Goal: Task Accomplishment & Management: Manage account settings

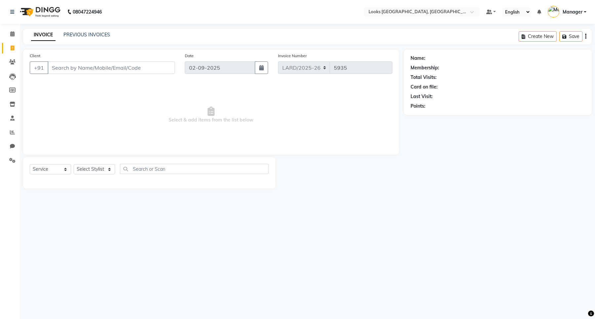
select select "service"
click at [10, 132] on icon at bounding box center [12, 132] width 5 height 5
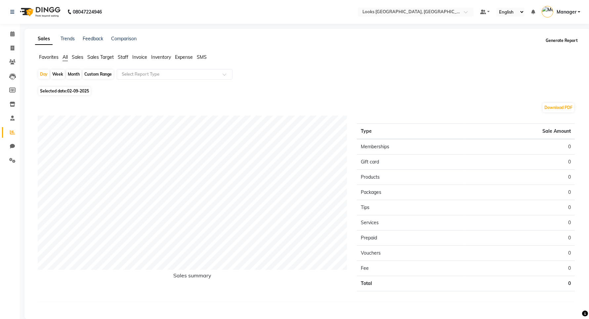
click at [552, 42] on button "Generate Report" at bounding box center [561, 40] width 35 height 9
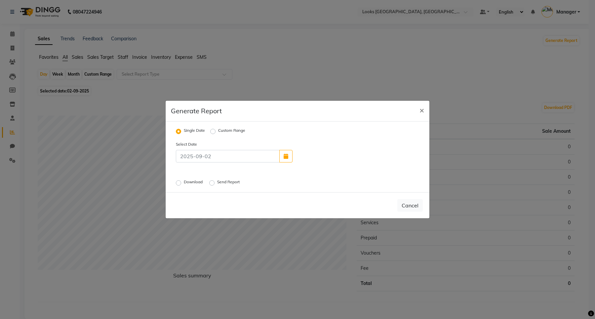
click at [184, 181] on label "Download" at bounding box center [194, 183] width 20 height 8
click at [179, 181] on input "Download" at bounding box center [179, 183] width 5 height 5
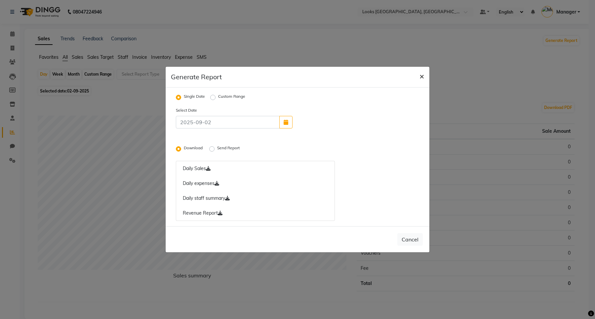
click at [426, 77] on button "×" at bounding box center [421, 76] width 15 height 19
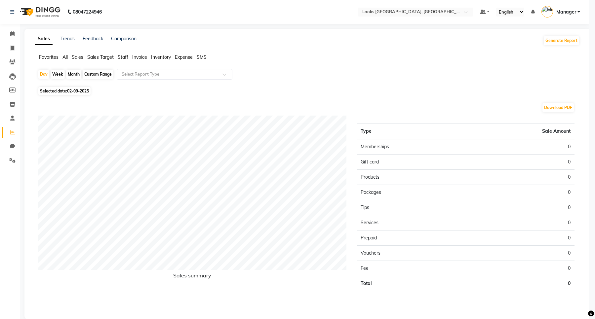
radio input "false"
click at [14, 12] on link at bounding box center [13, 12] width 7 height 19
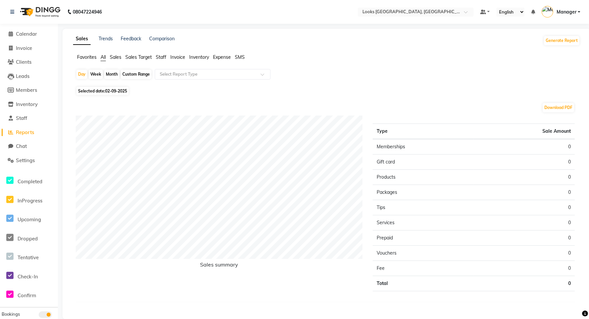
click at [27, 135] on span "Reports" at bounding box center [25, 132] width 18 height 6
click at [27, 133] on span "Reports" at bounding box center [25, 132] width 18 height 6
click at [561, 40] on button "Generate Report" at bounding box center [561, 40] width 35 height 9
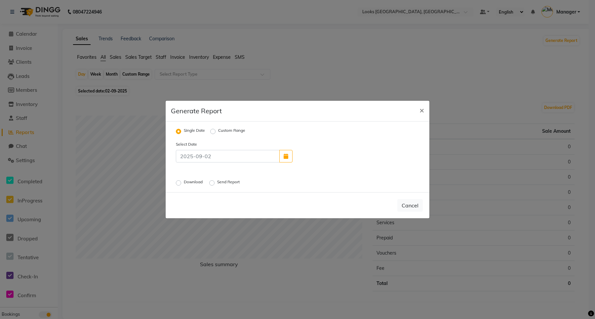
click at [188, 183] on label "Download" at bounding box center [194, 183] width 20 height 8
click at [182, 183] on input "Download" at bounding box center [179, 183] width 5 height 5
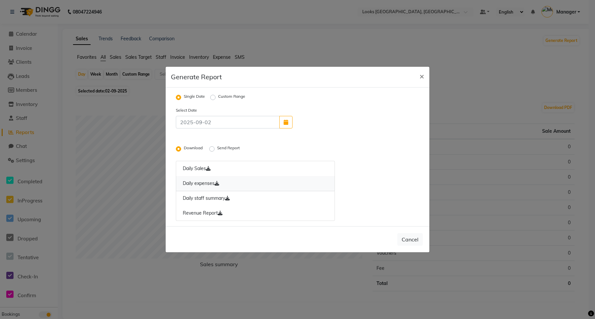
click at [201, 186] on link "Daily expenses" at bounding box center [255, 183] width 159 height 15
click at [413, 239] on button "Cancel" at bounding box center [410, 239] width 25 height 13
radio input "false"
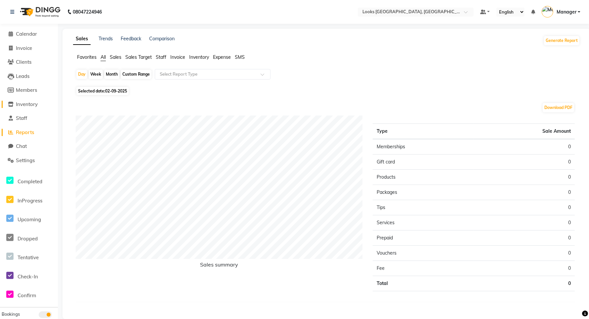
click at [28, 105] on span "Inventory" at bounding box center [27, 104] width 22 height 6
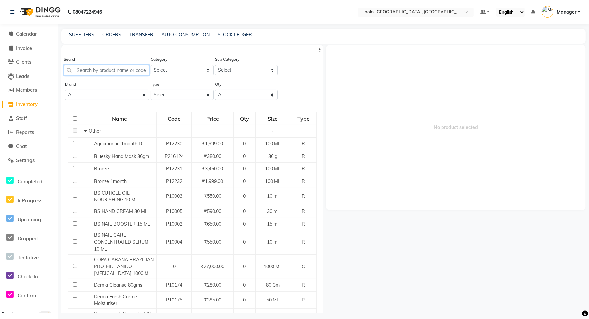
click at [108, 73] on input "text" at bounding box center [107, 70] width 86 height 10
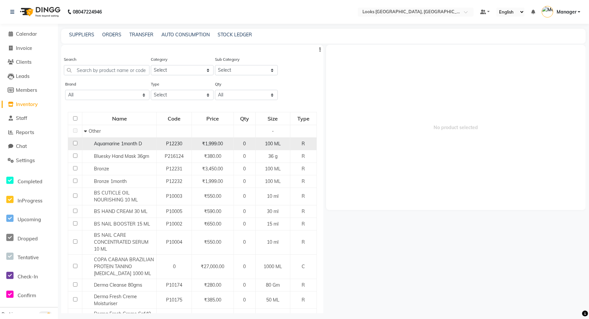
click at [75, 144] on input "checkbox" at bounding box center [75, 143] width 4 height 4
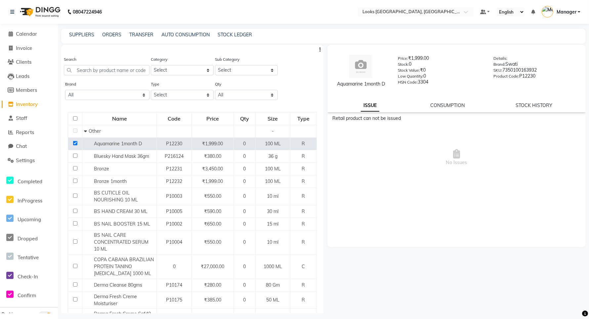
click at [459, 128] on span "No Issues" at bounding box center [456, 158] width 248 height 66
click at [460, 128] on span "No Issues" at bounding box center [456, 158] width 248 height 66
click at [75, 142] on input "checkbox" at bounding box center [75, 143] width 4 height 4
checkbox input "false"
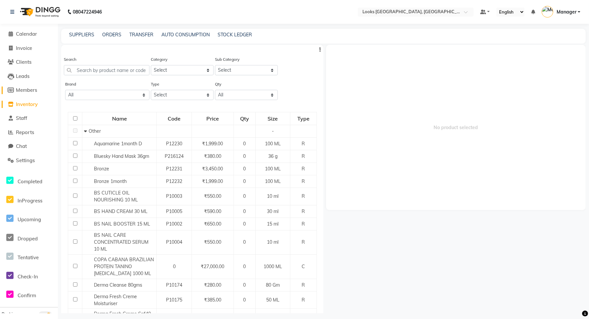
click at [22, 92] on span "Members" at bounding box center [26, 90] width 21 height 6
select select
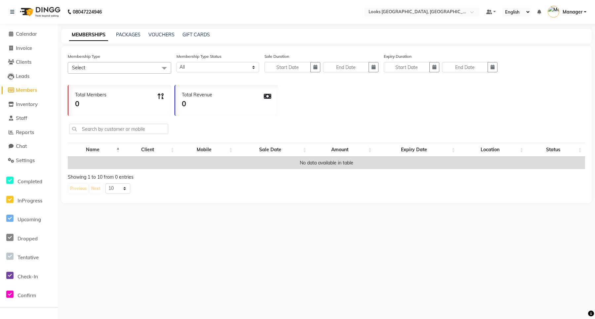
click at [102, 62] on span "Select" at bounding box center [120, 68] width 104 height 12
click at [104, 65] on span "Select" at bounding box center [120, 68] width 104 height 12
click at [23, 44] on li "Invoice" at bounding box center [29, 48] width 58 height 14
click at [23, 48] on span "Invoice" at bounding box center [24, 48] width 16 height 6
select select "service"
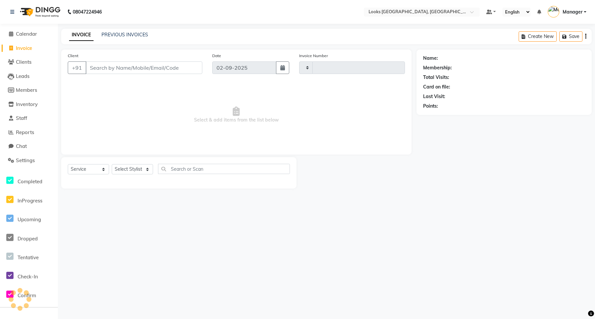
type input "5935"
select select "8941"
click at [246, 227] on div "08047224946 Select Location × Looks Ardee City Mall, Gurgaon Default Panel My P…" at bounding box center [297, 159] width 595 height 319
click at [22, 135] on span "Reports" at bounding box center [25, 132] width 18 height 6
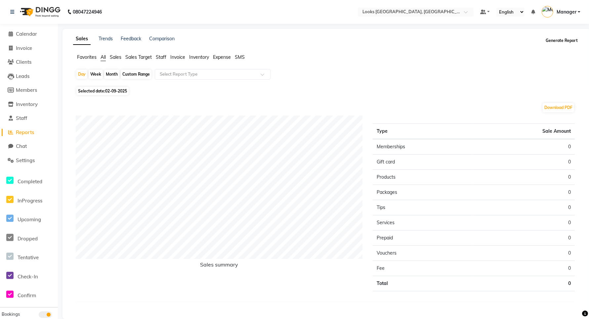
click at [553, 40] on button "Generate Report" at bounding box center [561, 40] width 35 height 9
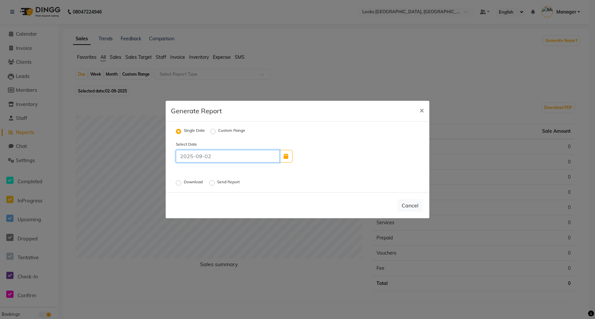
click at [209, 159] on input at bounding box center [228, 156] width 104 height 13
click at [423, 110] on span "×" at bounding box center [422, 110] width 5 height 10
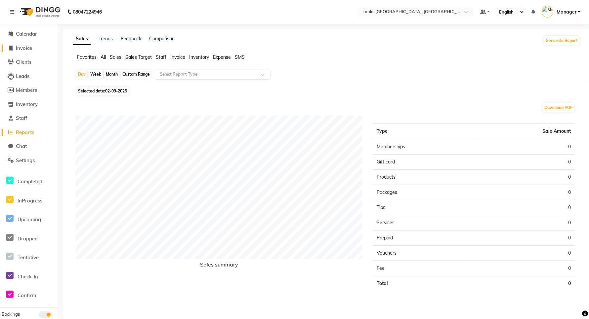
click at [14, 48] on span at bounding box center [11, 49] width 10 height 8
select select "service"
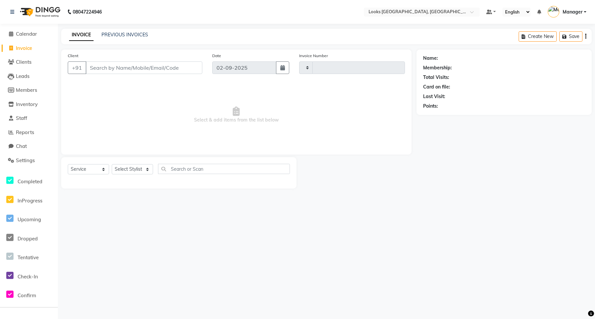
type input "5935"
select select "8941"
click at [22, 35] on span "Calendar" at bounding box center [26, 34] width 21 height 6
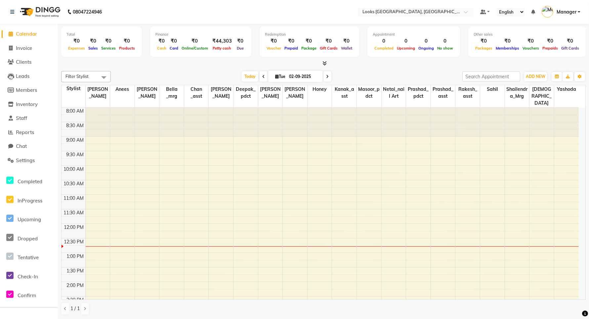
click at [326, 63] on icon at bounding box center [325, 63] width 4 height 5
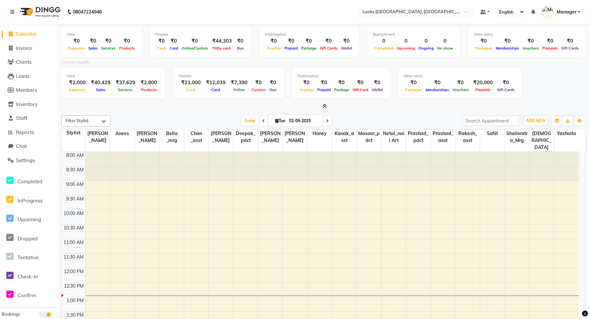
click at [326, 108] on icon at bounding box center [325, 106] width 4 height 5
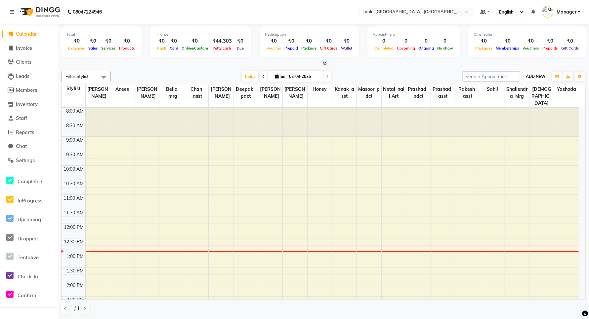
drag, startPoint x: 534, startPoint y: 77, endPoint x: 529, endPoint y: 77, distance: 5.0
click at [534, 76] on span "ADD NEW" at bounding box center [536, 76] width 20 height 5
click at [512, 105] on link "Add Expense" at bounding box center [520, 106] width 52 height 9
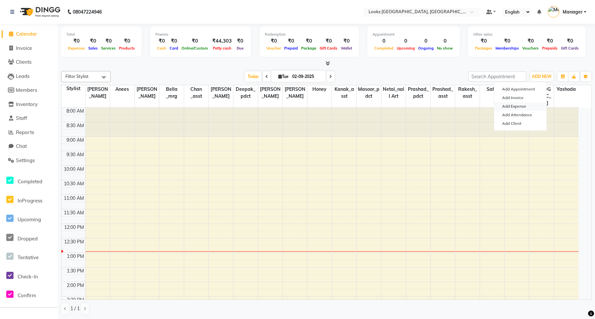
select select "1"
select select "8111"
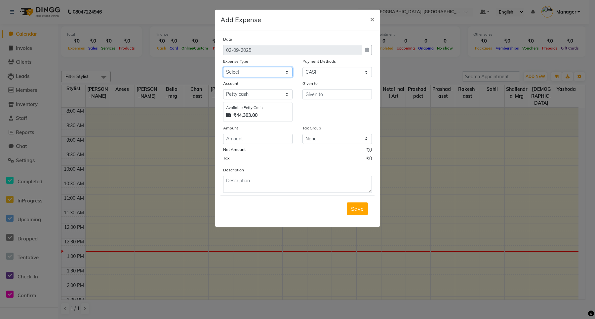
click at [257, 72] on select "Select Bank Deposit Blinkit Cash Handover CLIENT Client ordered food Client Ref…" at bounding box center [257, 72] width 69 height 10
select select "23704"
click at [223, 67] on select "Select Bank Deposit Blinkit Cash Handover CLIENT Client ordered food Client Ref…" at bounding box center [257, 72] width 69 height 10
click at [311, 96] on input "text" at bounding box center [337, 94] width 69 height 10
click at [255, 141] on input "number" at bounding box center [257, 139] width 69 height 10
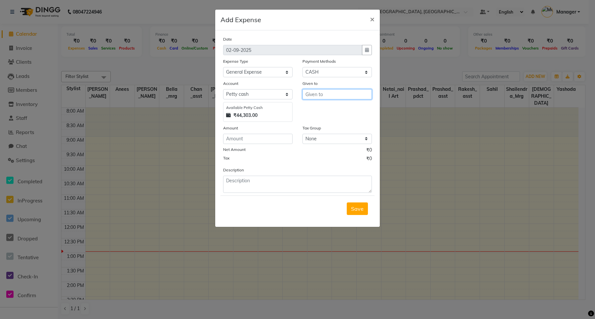
click at [310, 95] on input "text" at bounding box center [337, 94] width 69 height 10
type input "counter"
click at [255, 141] on input "number" at bounding box center [257, 139] width 69 height 10
type input "410"
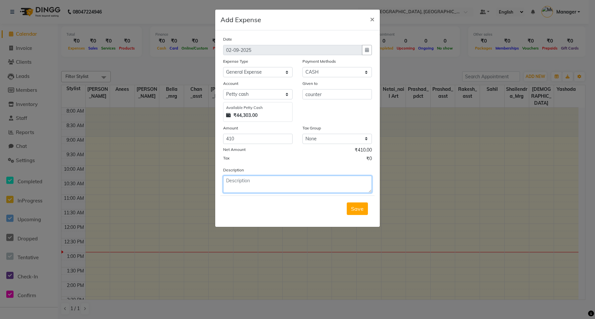
click at [308, 182] on textarea at bounding box center [297, 184] width 149 height 17
type textarea "milk, water bottle 250ml, ginger."
click at [363, 210] on span "Save" at bounding box center [357, 209] width 13 height 7
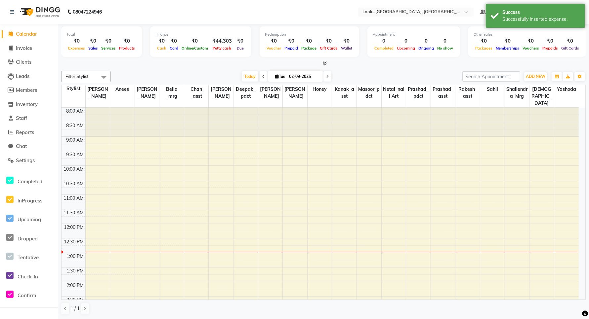
click at [25, 37] on link "Calendar" at bounding box center [29, 34] width 55 height 8
click at [26, 50] on span "Invoice" at bounding box center [24, 48] width 16 height 6
select select "service"
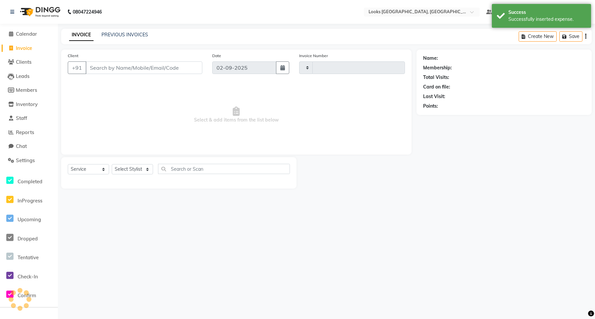
type input "5935"
select select "8941"
click at [27, 36] on span "Calendar" at bounding box center [26, 34] width 21 height 6
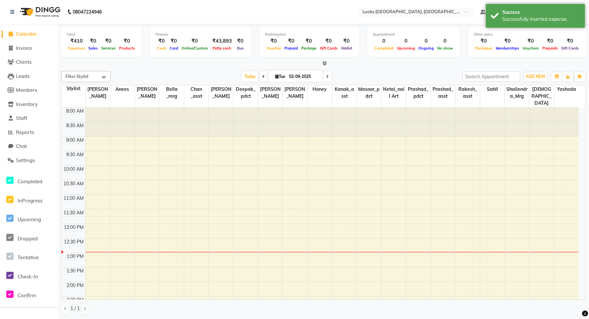
click at [77, 45] on div "Expenses" at bounding box center [76, 48] width 20 height 7
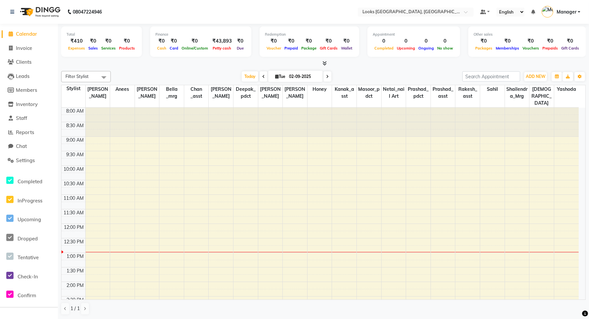
click at [323, 64] on icon at bounding box center [325, 63] width 4 height 5
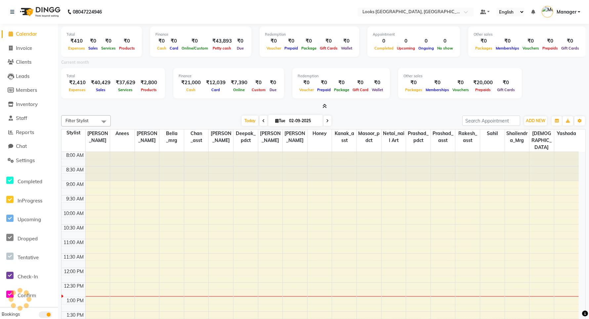
click at [324, 105] on icon at bounding box center [325, 106] width 4 height 5
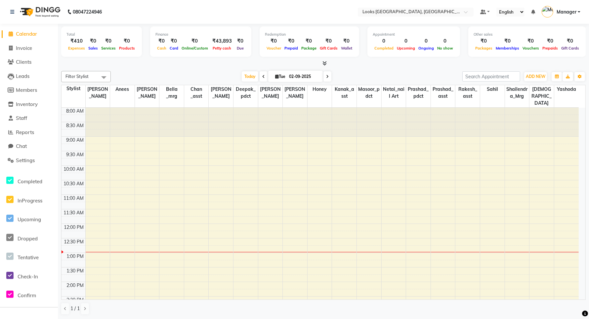
click at [17, 53] on li "Invoice" at bounding box center [29, 48] width 58 height 14
click at [22, 47] on span "Invoice" at bounding box center [24, 48] width 16 height 6
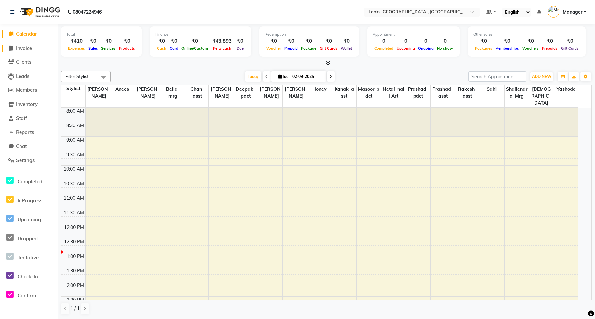
select select "service"
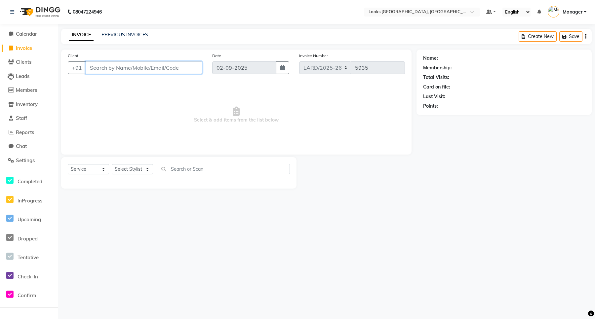
click at [140, 65] on input "Client" at bounding box center [144, 68] width 117 height 13
click at [182, 68] on input "Client" at bounding box center [144, 68] width 117 height 13
type input "9899097410"
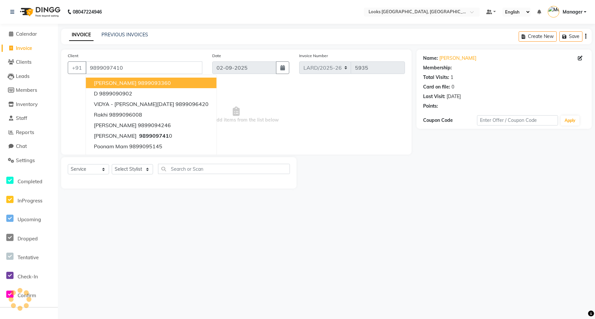
select select "1: Object"
click at [223, 90] on span "Select & add items from the list below" at bounding box center [236, 115] width 337 height 66
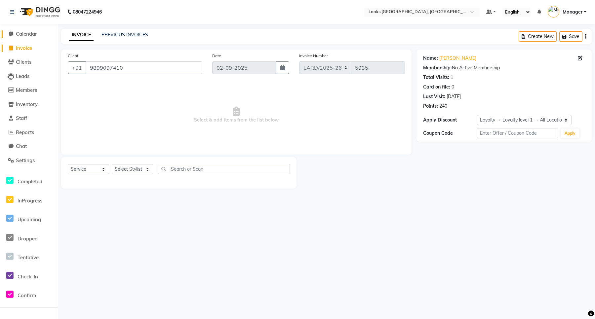
click at [30, 33] on span "Calendar" at bounding box center [26, 34] width 21 height 6
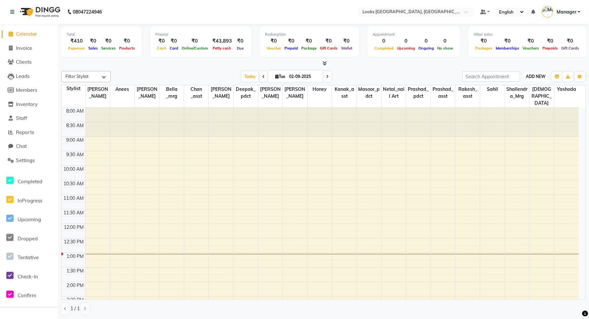
click at [534, 79] on span "ADD NEW" at bounding box center [536, 76] width 20 height 5
click at [519, 104] on link "Add Expense" at bounding box center [520, 106] width 52 height 9
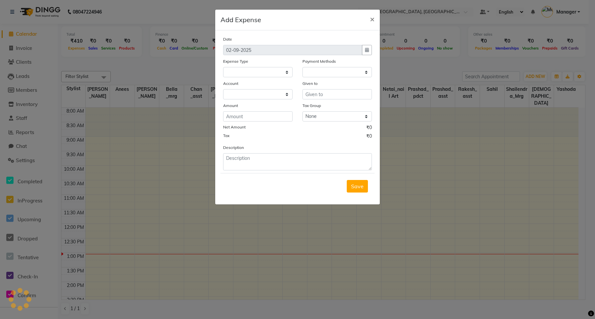
select select "1"
select select "8111"
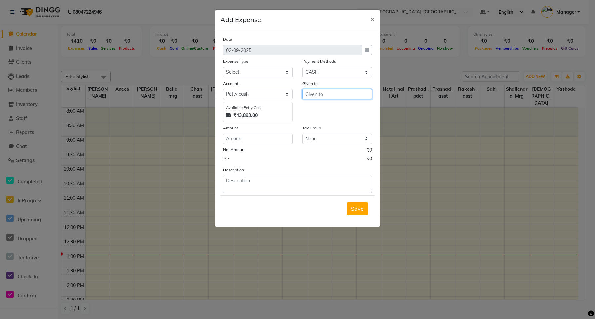
click at [316, 96] on input "text" at bounding box center [337, 94] width 69 height 10
click at [278, 70] on select "Select Bank Deposit Blinkit Cash Handover CLIENT Client ordered food Client Ref…" at bounding box center [257, 72] width 69 height 10
click at [315, 98] on input "text" at bounding box center [337, 94] width 69 height 10
click at [373, 18] on span "×" at bounding box center [372, 19] width 5 height 10
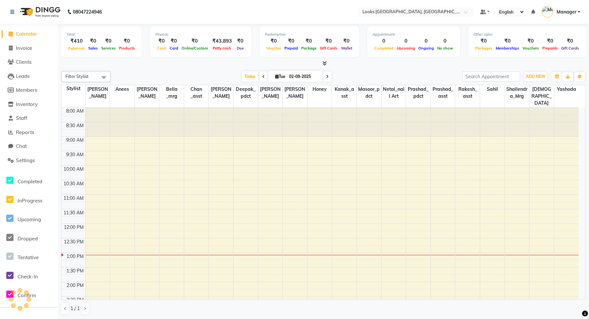
click at [565, 12] on span "Manager" at bounding box center [567, 12] width 20 height 7
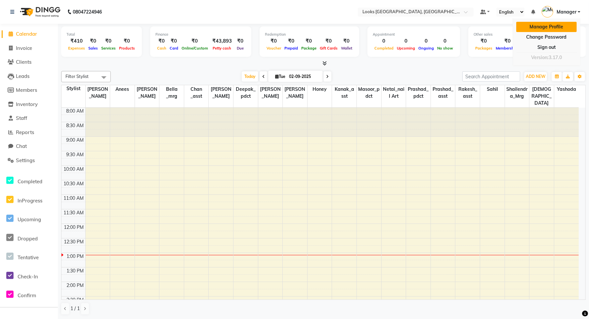
click at [537, 25] on link "Manage Profile" at bounding box center [546, 27] width 61 height 10
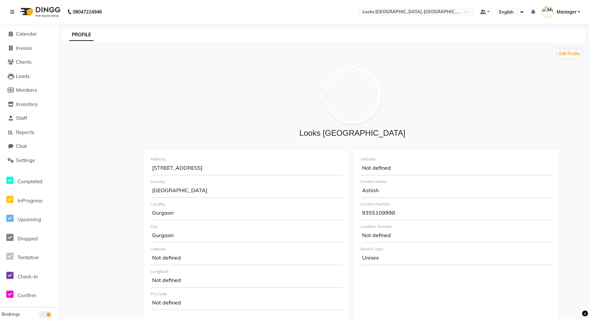
click at [344, 98] on img at bounding box center [352, 95] width 56 height 56
click at [572, 55] on button "Edit Profile" at bounding box center [570, 53] width 24 height 9
select select "1"
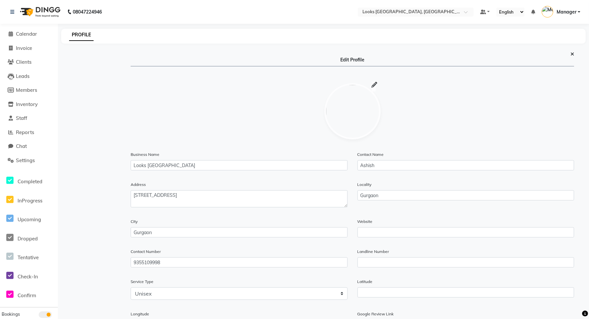
click at [374, 85] on icon at bounding box center [375, 85] width 6 height 0
click at [365, 108] on img at bounding box center [352, 111] width 56 height 56
click at [375, 85] on icon at bounding box center [375, 85] width 6 height 0
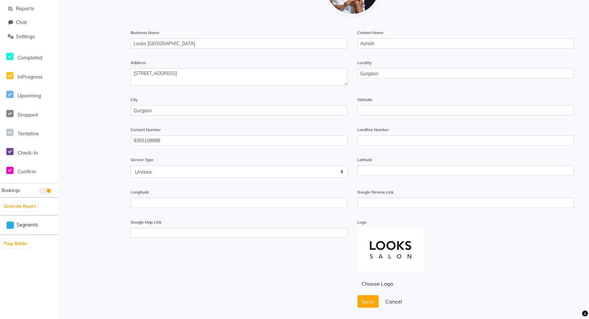
scroll to position [145, 0]
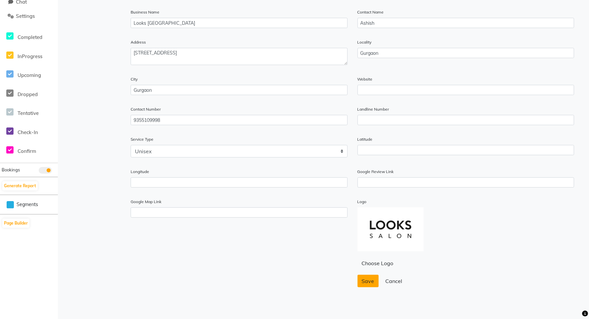
click at [369, 278] on span "Save" at bounding box center [368, 281] width 13 height 7
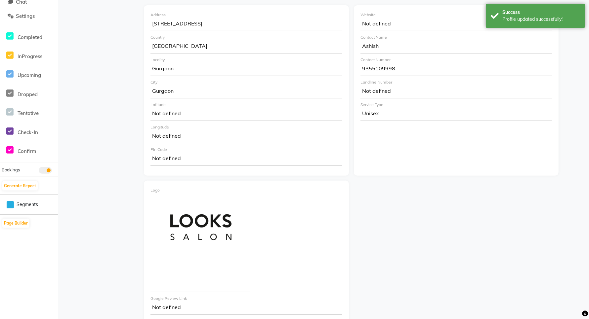
scroll to position [0, 0]
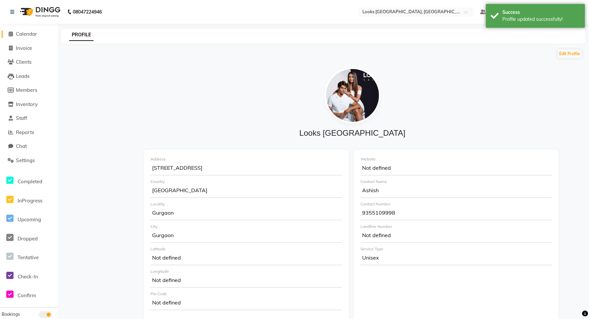
click at [24, 31] on span "Calendar" at bounding box center [26, 34] width 21 height 6
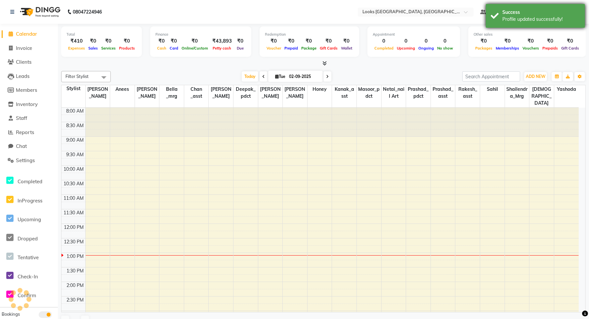
click at [559, 14] on div "Success" at bounding box center [541, 12] width 78 height 7
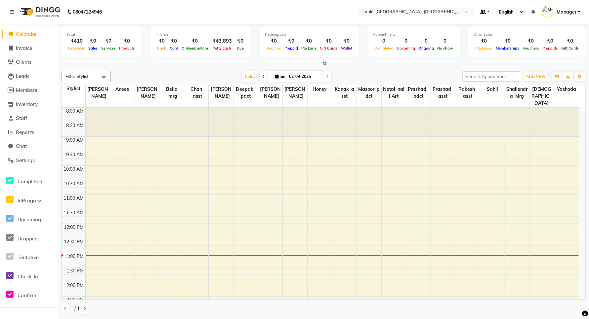
click at [483, 15] on link at bounding box center [485, 12] width 10 height 7
click at [500, 33] on span "My Panel" at bounding box center [504, 32] width 18 height 5
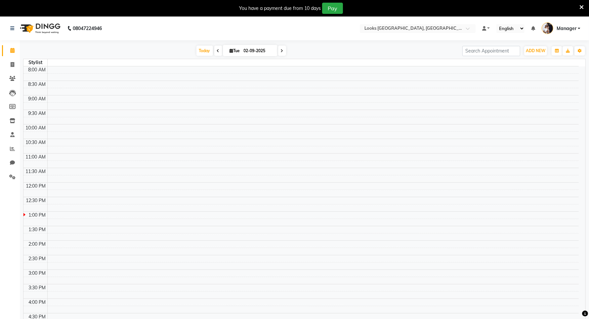
click at [582, 4] on icon at bounding box center [581, 7] width 4 height 6
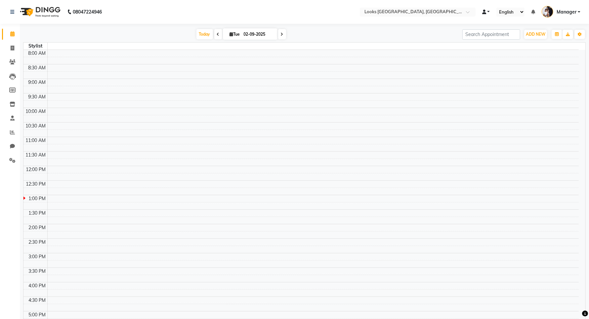
click at [485, 12] on span at bounding box center [484, 12] width 4 height 5
click at [509, 22] on span "Default Panel" at bounding box center [511, 23] width 27 height 5
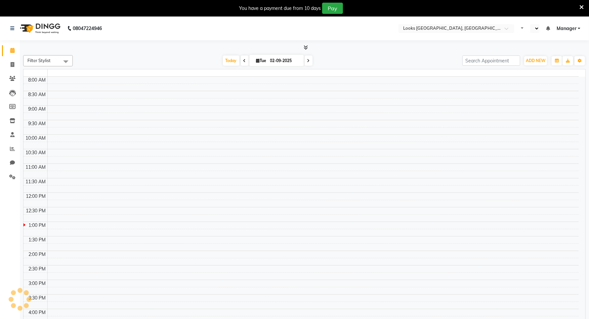
select select "en"
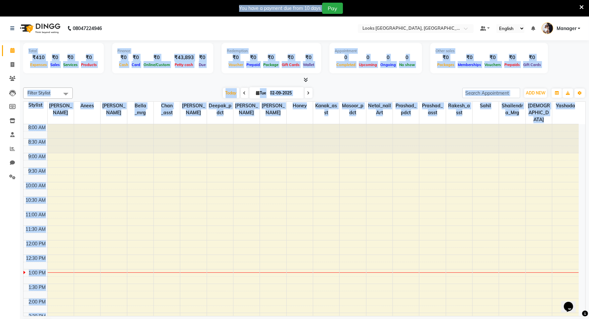
drag, startPoint x: 481, startPoint y: 10, endPoint x: 594, endPoint y: 14, distance: 112.5
click at [589, 15] on html "08047224946 Select Location × Looks Ardee City Mall, Gurgaon Default Panel My P…" at bounding box center [294, 159] width 589 height 319
click at [580, 6] on icon at bounding box center [581, 7] width 4 height 6
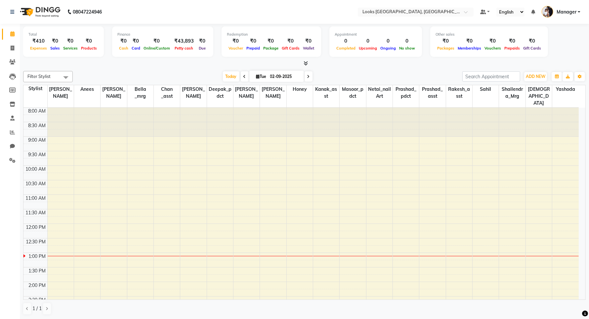
click at [567, 50] on div "Total ₹410 Expenses ₹0 Sales ₹0 Services ₹0 Products Finance ₹0 Cash ₹0 Card ₹0…" at bounding box center [304, 42] width 563 height 32
click at [483, 10] on span at bounding box center [483, 12] width 6 height 5
click at [504, 34] on span "My Panel" at bounding box center [504, 32] width 18 height 5
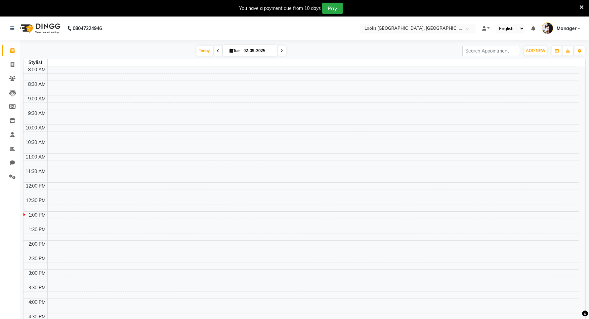
click at [581, 7] on icon at bounding box center [581, 7] width 4 height 6
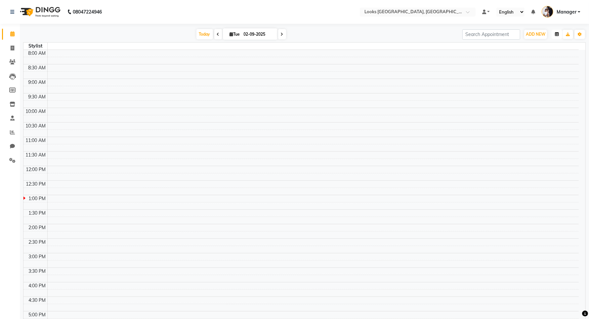
click at [558, 35] on icon "button" at bounding box center [557, 34] width 4 height 4
click at [533, 109] on div "Horizontal" at bounding box center [531, 109] width 59 height 9
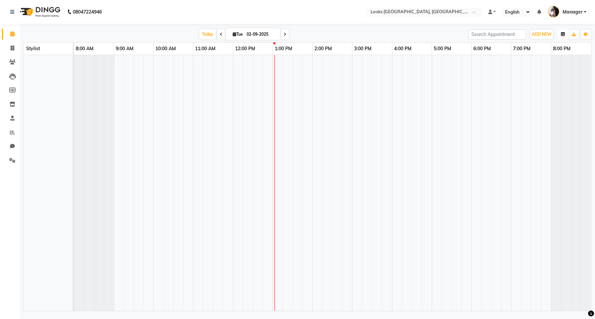
click at [561, 32] on button "button" at bounding box center [563, 34] width 11 height 9
click at [538, 89] on div "Vertical" at bounding box center [537, 91] width 59 height 9
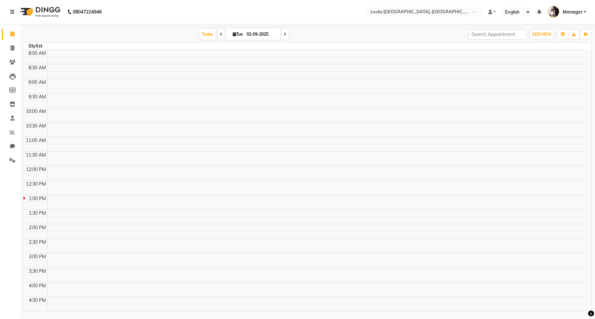
click at [14, 10] on icon at bounding box center [12, 12] width 4 height 5
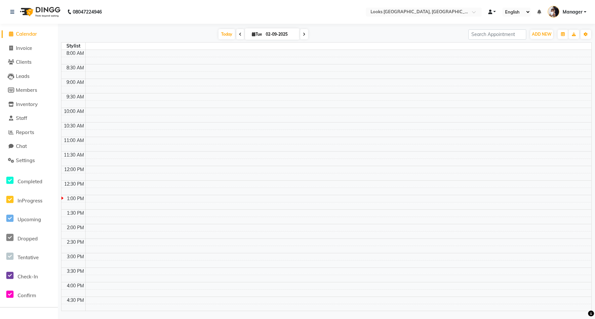
click at [492, 11] on span at bounding box center [490, 12] width 4 height 5
click at [508, 19] on link "Default Panel" at bounding box center [515, 23] width 52 height 9
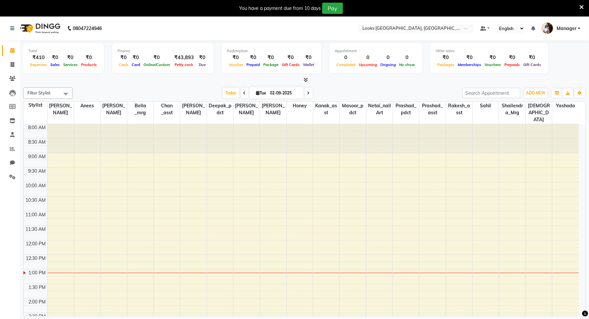
click at [584, 5] on icon at bounding box center [581, 7] width 4 height 6
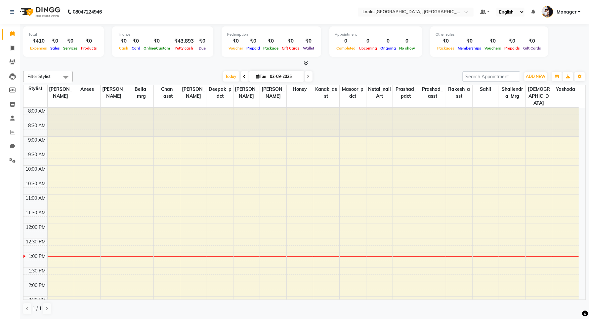
click at [9, 12] on div "08047224946" at bounding box center [56, 12] width 102 height 19
click at [14, 12] on icon at bounding box center [12, 12] width 4 height 5
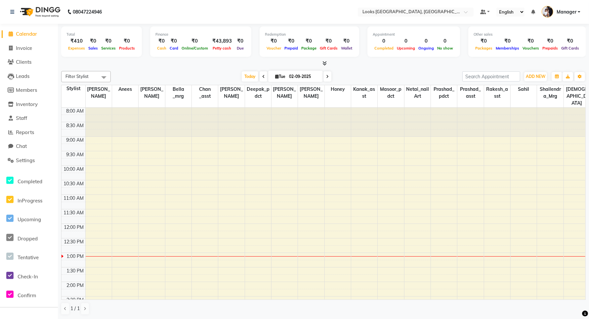
click at [25, 138] on li "Reports" at bounding box center [29, 133] width 58 height 14
click at [25, 135] on span "Reports" at bounding box center [25, 132] width 18 height 6
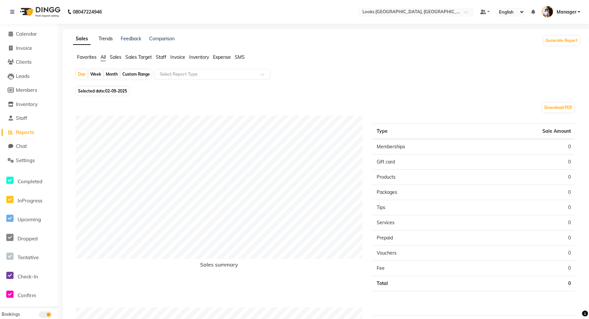
click at [103, 40] on link "Trends" at bounding box center [106, 39] width 14 height 6
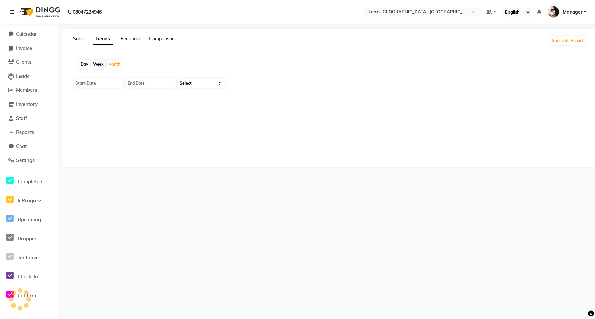
type input "01-09-2025"
type input "30-09-2025"
click at [130, 41] on link "Feedback" at bounding box center [131, 39] width 21 height 6
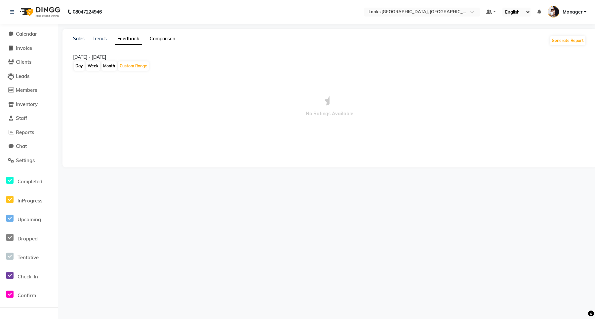
click at [159, 40] on link "Comparison" at bounding box center [162, 39] width 25 height 6
select select "single_date"
select select "single_date_dash"
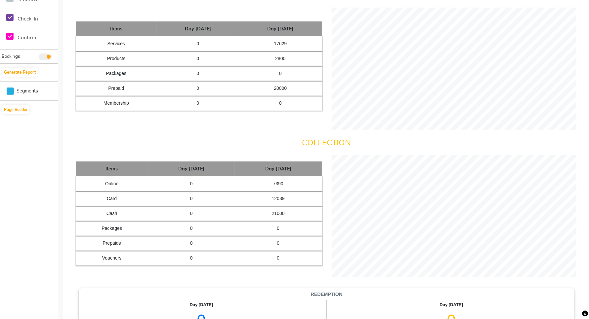
scroll to position [289, 0]
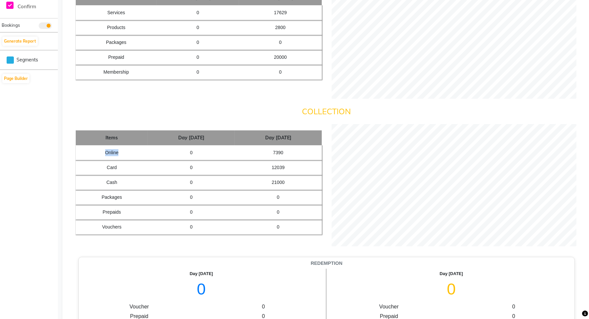
drag, startPoint x: 100, startPoint y: 154, endPoint x: 112, endPoint y: 164, distance: 15.7
click at [115, 154] on td "Online" at bounding box center [112, 153] width 72 height 15
click at [108, 179] on td "Cash" at bounding box center [112, 182] width 72 height 15
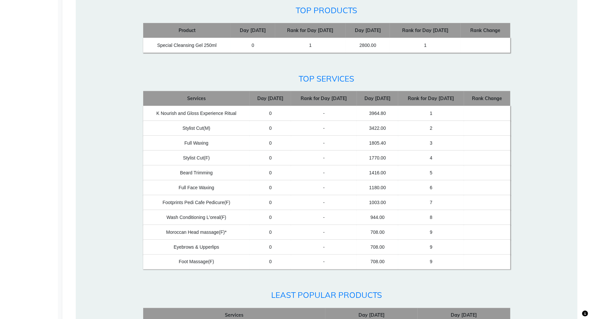
scroll to position [868, 0]
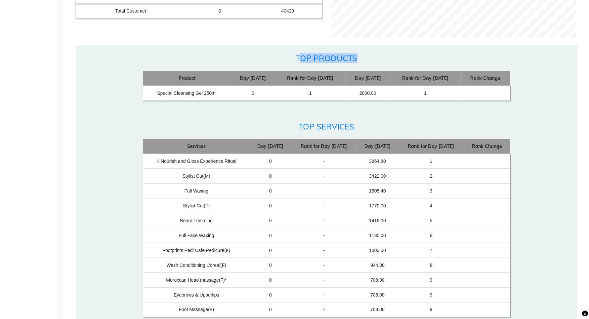
drag, startPoint x: 300, startPoint y: 61, endPoint x: 363, endPoint y: 58, distance: 62.9
click at [363, 58] on h4 "Top Products" at bounding box center [326, 59] width 377 height 10
click at [356, 62] on h4 "Top Products" at bounding box center [326, 59] width 377 height 10
drag, startPoint x: 290, startPoint y: 126, endPoint x: 364, endPoint y: 129, distance: 74.2
click at [358, 127] on h4 "top Services" at bounding box center [326, 127] width 377 height 10
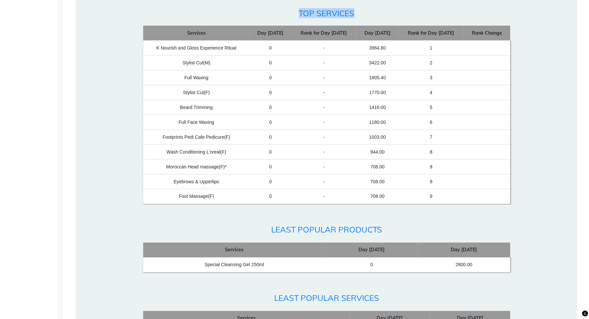
scroll to position [1075, 0]
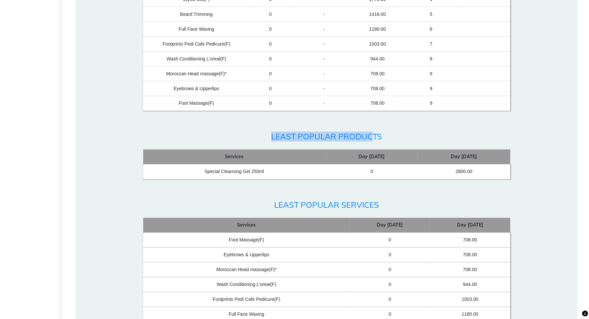
drag, startPoint x: 271, startPoint y: 136, endPoint x: 371, endPoint y: 135, distance: 99.5
click at [371, 135] on h4 "Least Popular Products" at bounding box center [326, 137] width 377 height 10
click at [362, 148] on div "Least Popular Products Services Day Sep 2nd 25 Day Sep 1st 25 Special Cleansing…" at bounding box center [326, 154] width 377 height 61
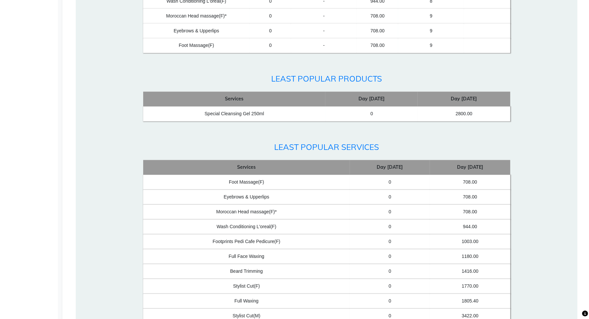
scroll to position [1199, 0]
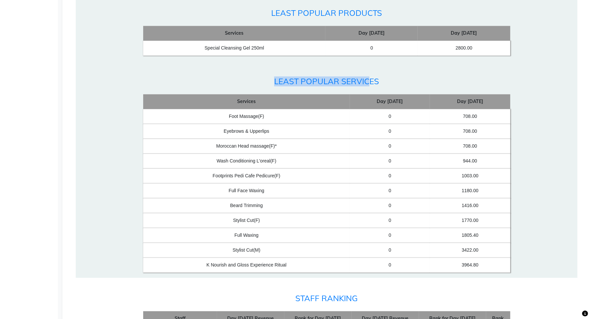
drag, startPoint x: 267, startPoint y: 84, endPoint x: 369, endPoint y: 89, distance: 102.3
click at [369, 89] on div "Least Popular Services Services Day Sep 2nd 25 Day Sep 1st 25 Foot Massage(F) 0…" at bounding box center [326, 173] width 377 height 209
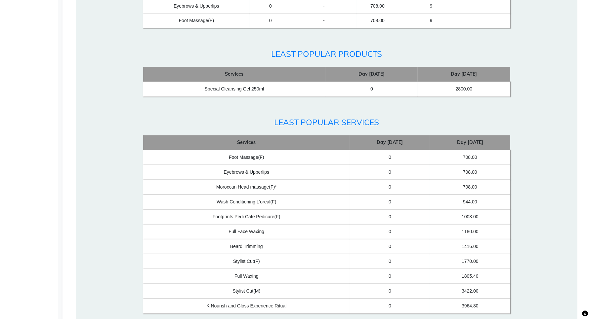
click at [286, 59] on h4 "Least Popular Products" at bounding box center [326, 55] width 377 height 10
click at [285, 127] on h4 "Least Popular Services" at bounding box center [326, 123] width 377 height 10
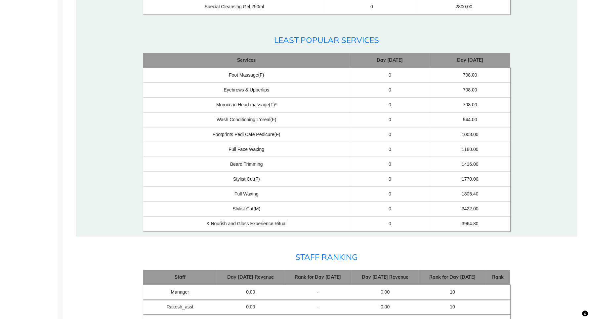
scroll to position [1364, 0]
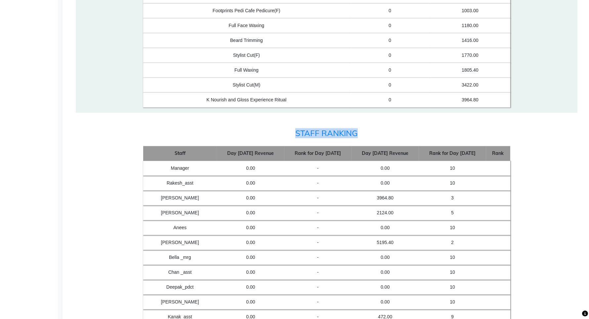
drag, startPoint x: 297, startPoint y: 135, endPoint x: 382, endPoint y: 133, distance: 85.4
click at [382, 133] on h4 "Staff Ranking" at bounding box center [326, 134] width 377 height 10
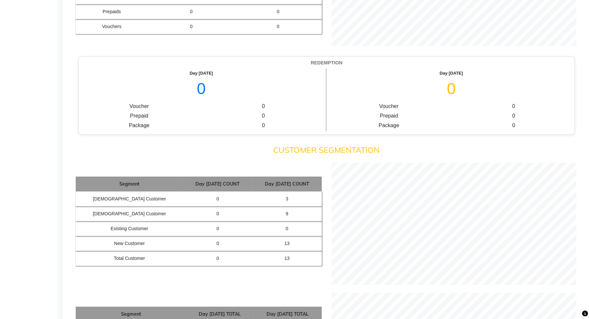
scroll to position [476, 0]
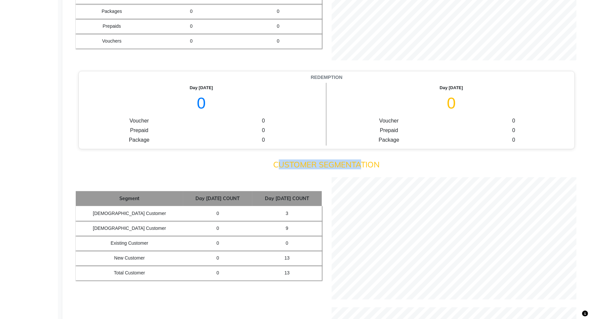
drag, startPoint x: 268, startPoint y: 164, endPoint x: 382, endPoint y: 169, distance: 114.2
click at [368, 166] on h4 "CUSTOMER SEGMENTATION" at bounding box center [327, 165] width 502 height 10
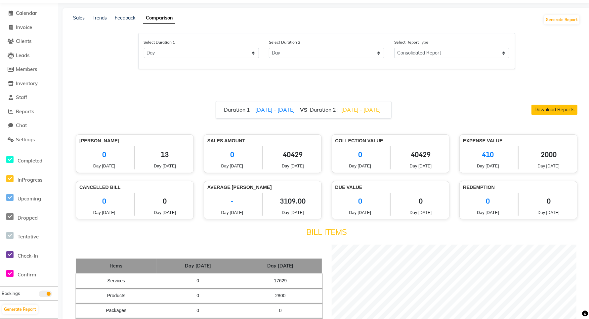
scroll to position [0, 0]
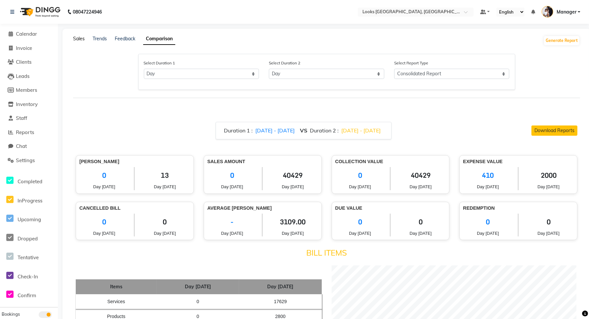
click at [78, 40] on link "Sales" at bounding box center [79, 39] width 12 height 6
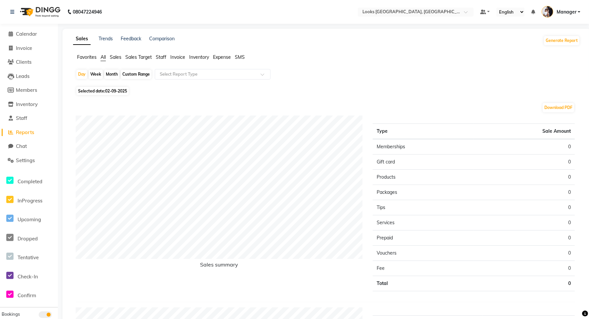
click at [116, 56] on span "Sales" at bounding box center [116, 57] width 12 height 6
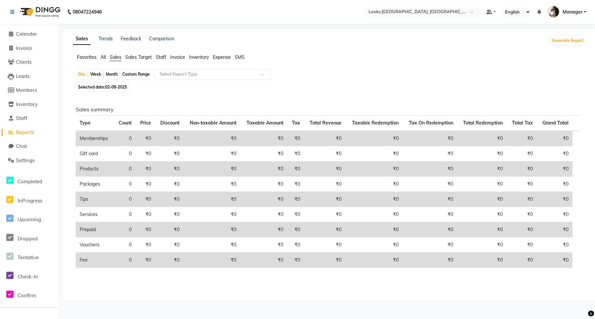
click at [133, 57] on span "Sales Target" at bounding box center [138, 57] width 26 height 6
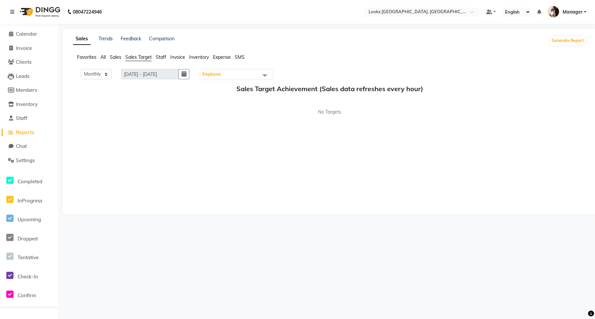
click at [165, 57] on span "Staff" at bounding box center [161, 57] width 11 height 6
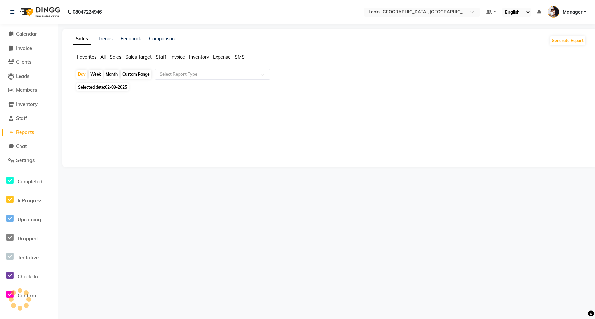
drag, startPoint x: 177, startPoint y: 57, endPoint x: 184, endPoint y: 57, distance: 6.9
click at [177, 57] on span "Invoice" at bounding box center [177, 57] width 15 height 6
click at [94, 75] on div "Week" at bounding box center [96, 74] width 14 height 9
select select "9"
select select "2025"
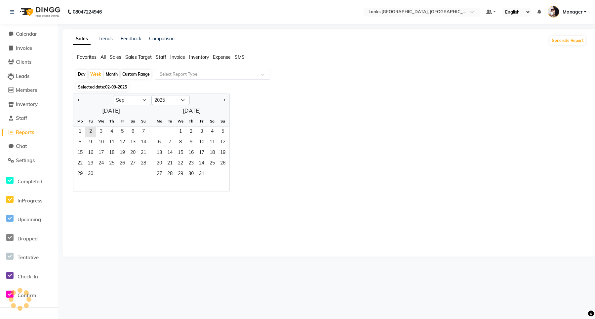
click at [185, 74] on input "text" at bounding box center [205, 74] width 95 height 7
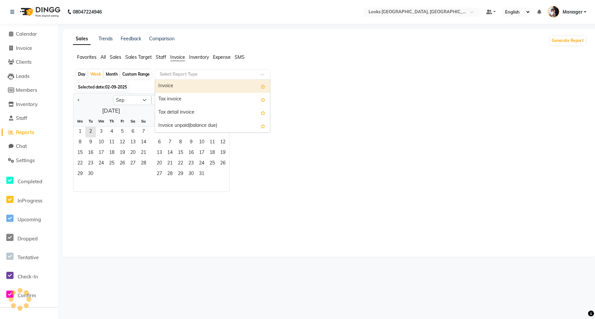
click at [185, 90] on div "Invoice" at bounding box center [212, 86] width 115 height 13
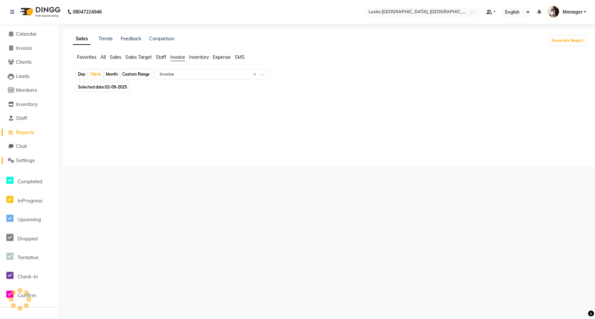
click at [27, 161] on span "Settings" at bounding box center [25, 160] width 19 height 6
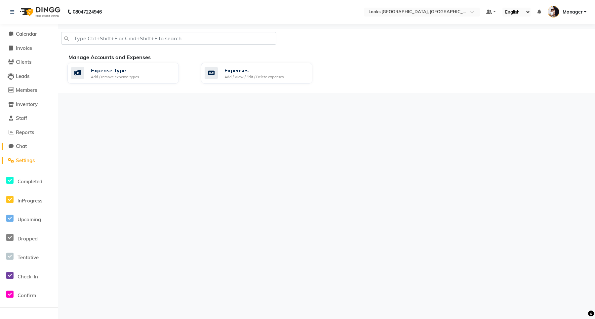
click at [14, 146] on span at bounding box center [11, 147] width 10 height 8
select select "100"
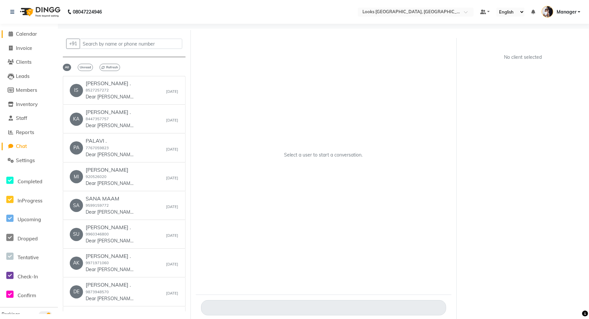
click at [25, 34] on span "Calendar" at bounding box center [26, 34] width 21 height 6
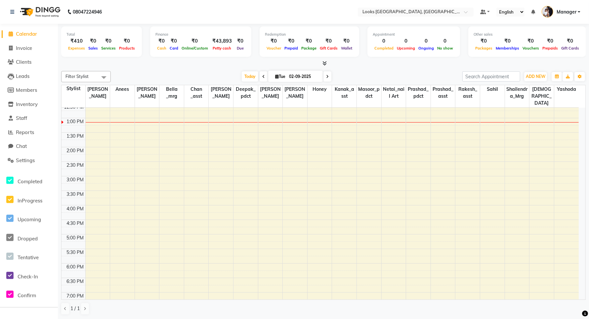
scroll to position [165, 0]
click at [245, 146] on div "8:00 AM 8:30 AM 9:00 AM 9:30 AM 10:00 AM 10:30 AM 11:00 AM 11:30 AM 12:00 PM 12…" at bounding box center [320, 131] width 517 height 378
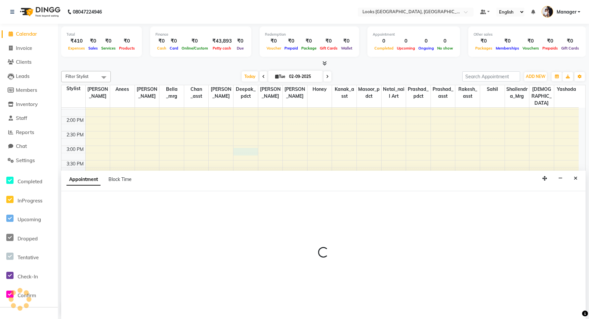
scroll to position [0, 0]
select select "90487"
select select "900"
select select "tentative"
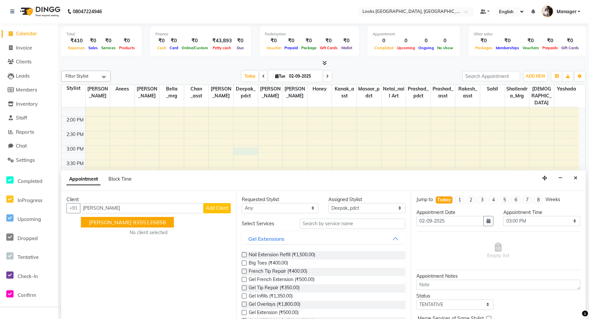
click at [140, 223] on ngb-highlight "9355135858" at bounding box center [149, 222] width 33 height 7
type input "9355135858"
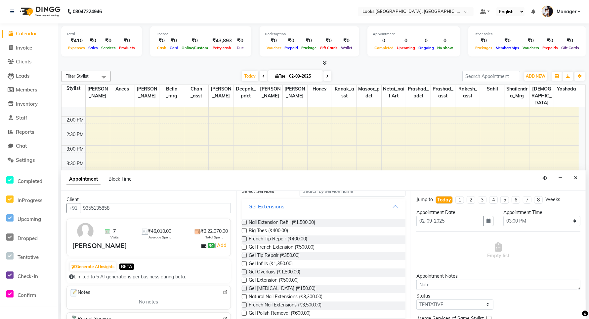
scroll to position [83, 0]
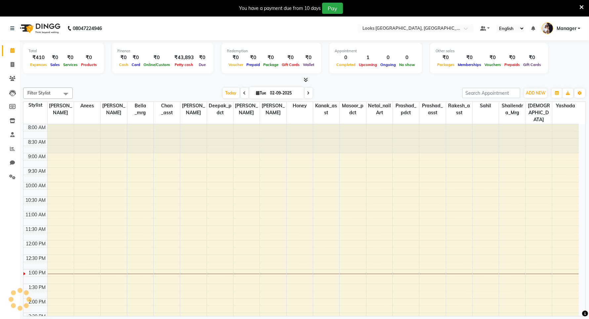
click at [581, 4] on icon at bounding box center [581, 7] width 4 height 6
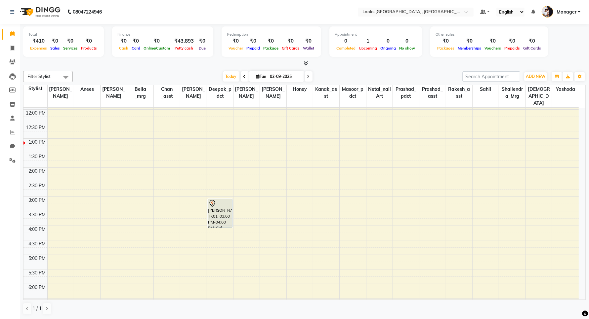
scroll to position [101, 0]
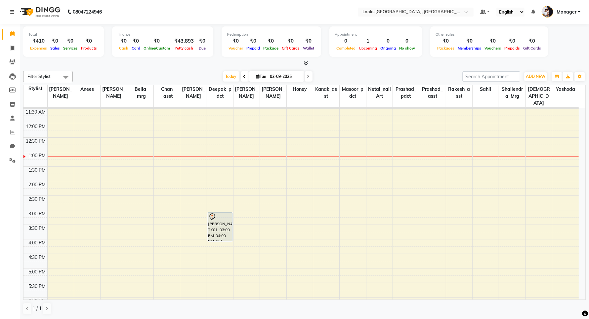
click at [12, 12] on icon at bounding box center [12, 12] width 4 height 5
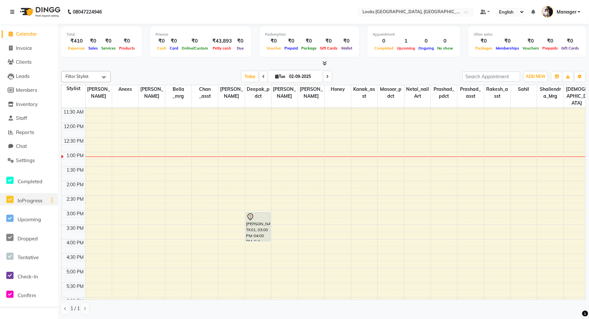
scroll to position [41, 0]
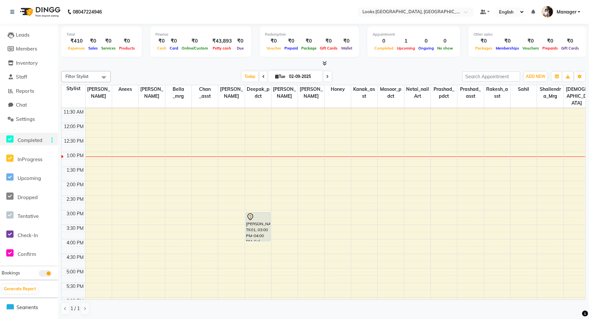
click at [10, 139] on icon at bounding box center [9, 139] width 7 height 8
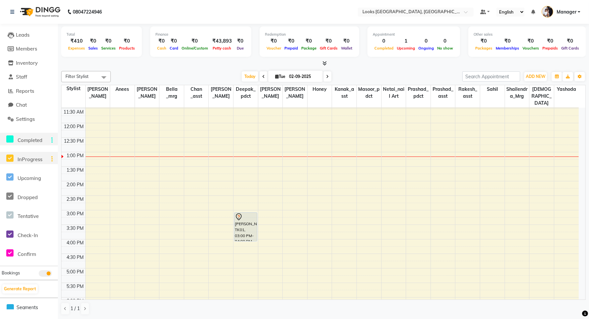
click at [9, 157] on icon at bounding box center [9, 158] width 7 height 8
click at [11, 179] on icon at bounding box center [9, 177] width 7 height 8
click at [10, 197] on icon at bounding box center [9, 196] width 7 height 8
click at [9, 214] on icon at bounding box center [9, 215] width 7 height 8
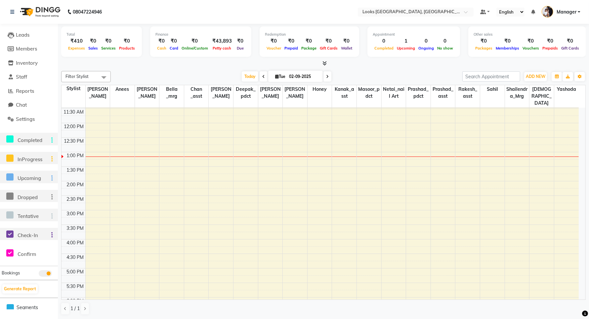
click at [10, 232] on icon at bounding box center [9, 234] width 7 height 8
click at [7, 254] on icon at bounding box center [9, 253] width 7 height 8
click at [9, 139] on icon at bounding box center [9, 139] width 7 height 8
click at [10, 140] on icon at bounding box center [9, 139] width 7 height 8
click at [11, 159] on icon at bounding box center [9, 158] width 7 height 8
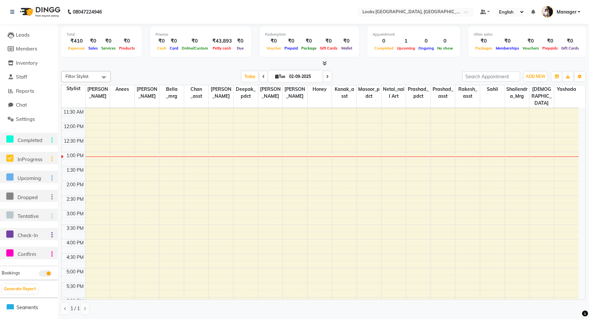
click at [9, 157] on icon at bounding box center [9, 158] width 7 height 8
click at [9, 176] on icon at bounding box center [9, 177] width 7 height 8
click at [10, 176] on icon at bounding box center [9, 177] width 7 height 8
click at [10, 196] on icon at bounding box center [9, 196] width 7 height 8
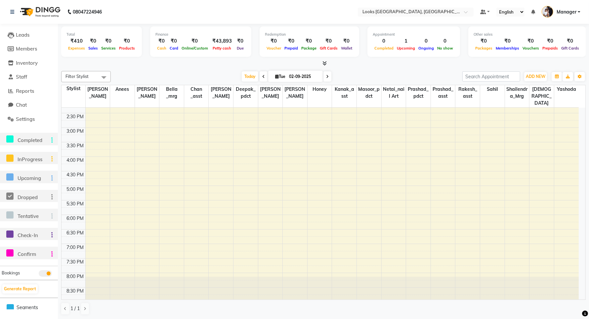
scroll to position [0, 0]
click at [7, 196] on icon at bounding box center [9, 196] width 7 height 8
click at [11, 216] on icon at bounding box center [9, 215] width 7 height 8
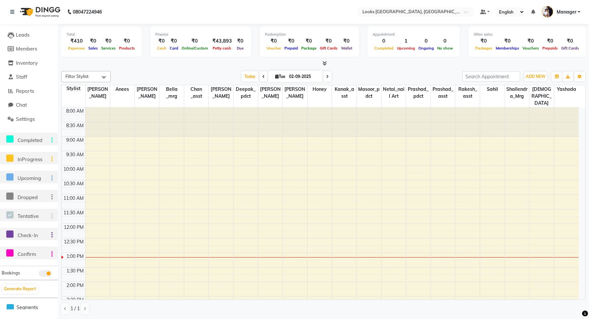
click at [10, 237] on icon at bounding box center [9, 234] width 7 height 8
click at [10, 234] on icon at bounding box center [9, 234] width 7 height 8
click at [11, 254] on icon at bounding box center [9, 253] width 7 height 8
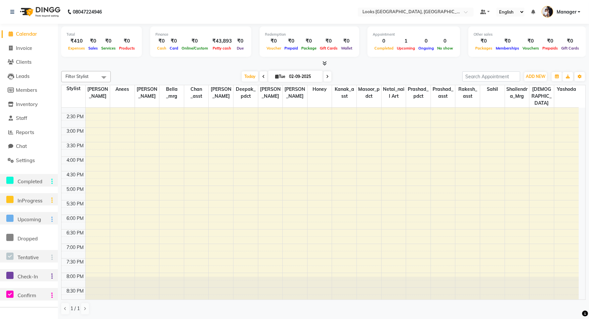
click at [13, 278] on icon at bounding box center [9, 276] width 7 height 8
click at [12, 275] on icon at bounding box center [9, 276] width 7 height 8
click at [10, 291] on div at bounding box center [20, 300] width 20 height 20
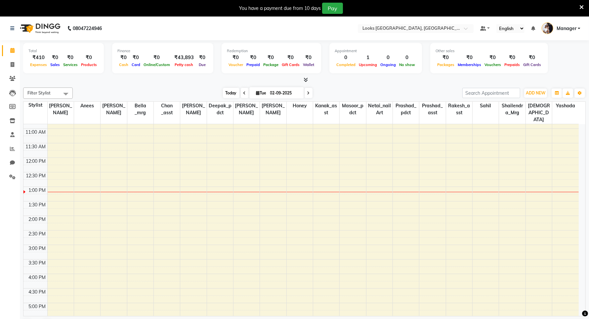
click at [232, 93] on span "Today" at bounding box center [231, 93] width 17 height 10
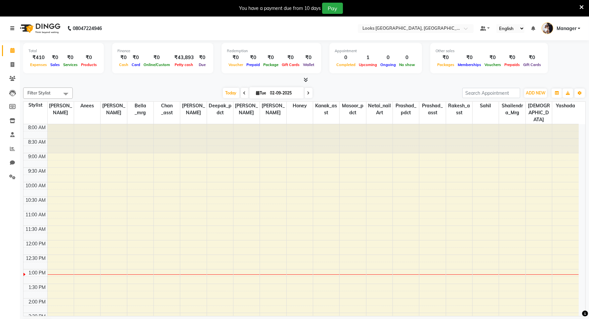
click at [11, 25] on link at bounding box center [13, 28] width 7 height 19
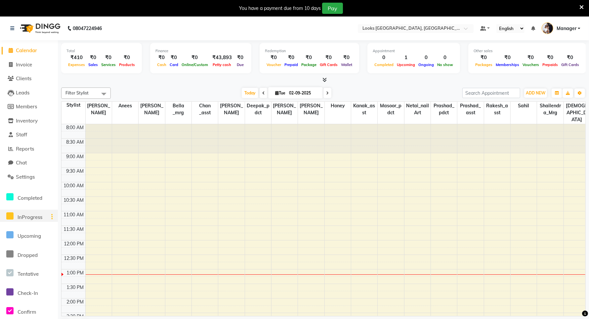
drag, startPoint x: 11, startPoint y: 217, endPoint x: 9, endPoint y: 209, distance: 8.8
click at [11, 217] on icon at bounding box center [9, 216] width 7 height 8
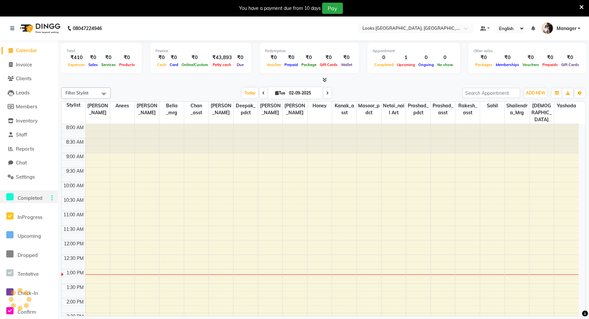
click at [8, 197] on icon at bounding box center [9, 197] width 7 height 8
click at [10, 233] on icon at bounding box center [9, 235] width 7 height 8
click at [9, 255] on icon at bounding box center [9, 254] width 7 height 8
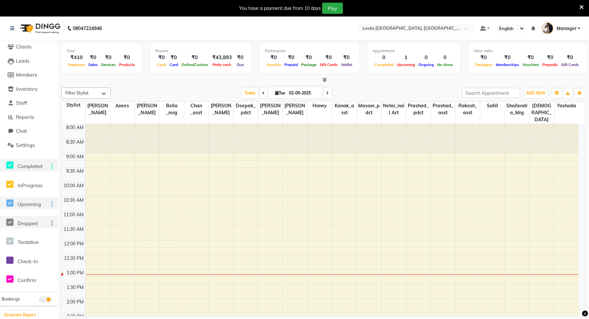
scroll to position [70, 0]
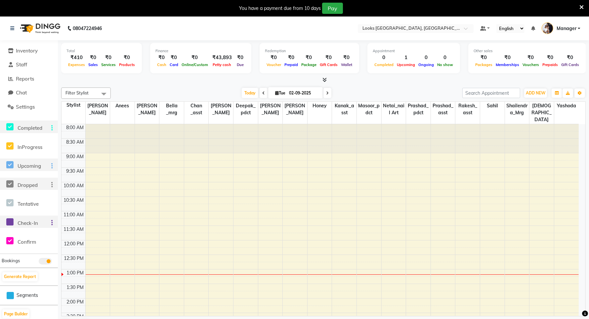
click at [9, 222] on icon at bounding box center [9, 222] width 7 height 8
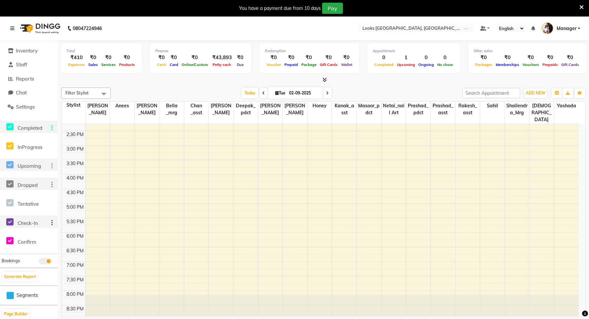
scroll to position [0, 0]
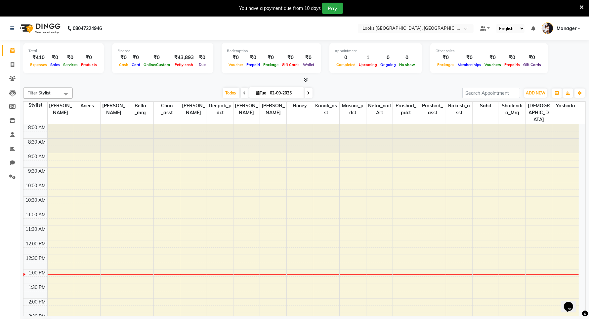
click at [580, 7] on icon at bounding box center [581, 7] width 4 height 6
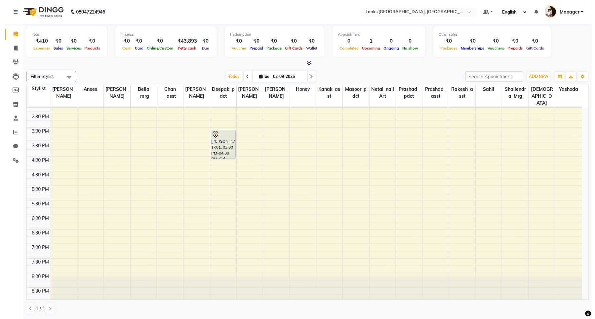
scroll to position [0, 0]
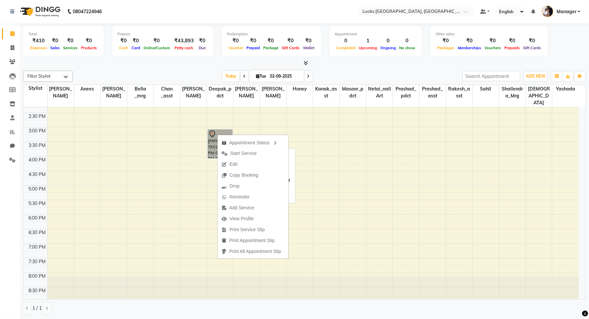
click at [218, 130] on link "[PERSON_NAME], TK01, 03:00 PM-04:00 PM, Gel Overlays" at bounding box center [220, 144] width 25 height 29
select select "7"
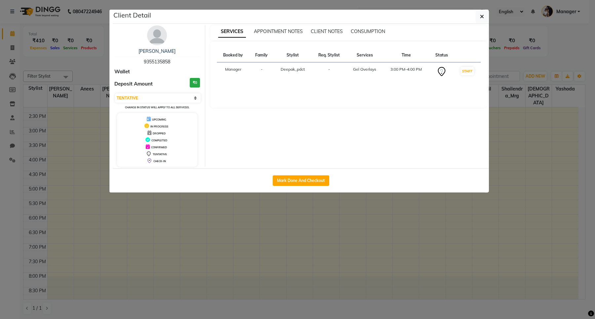
drag, startPoint x: 348, startPoint y: 70, endPoint x: 380, endPoint y: 70, distance: 32.7
click at [380, 70] on td "Gel Overlays" at bounding box center [365, 72] width 37 height 19
click at [479, 16] on button "button" at bounding box center [482, 16] width 13 height 13
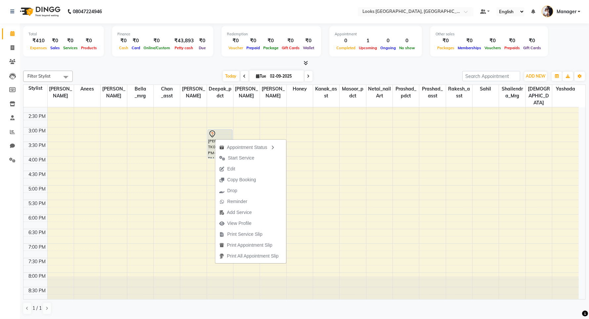
click at [202, 145] on div "8:00 AM 8:30 AM 9:00 AM 9:30 AM 10:00 AM 10:30 AM 11:00 AM 11:30 AM 12:00 PM 12…" at bounding box center [300, 113] width 555 height 378
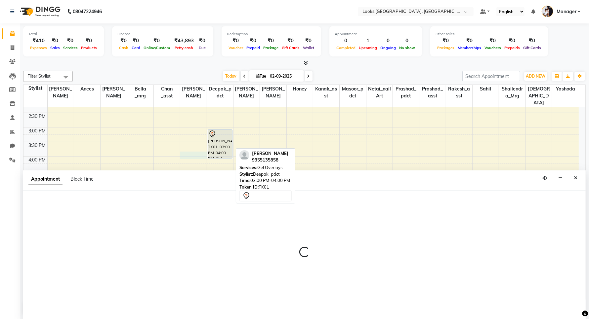
select select "90486"
select select "945"
select select "tentative"
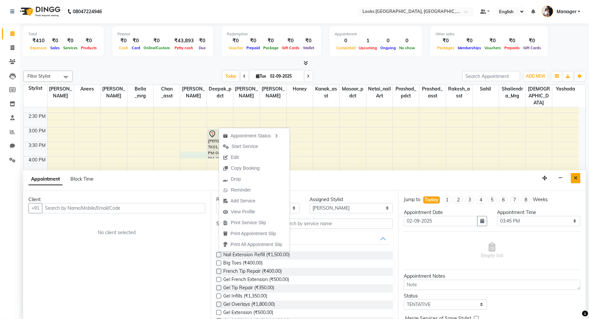
click at [579, 178] on button "Close" at bounding box center [576, 178] width 10 height 10
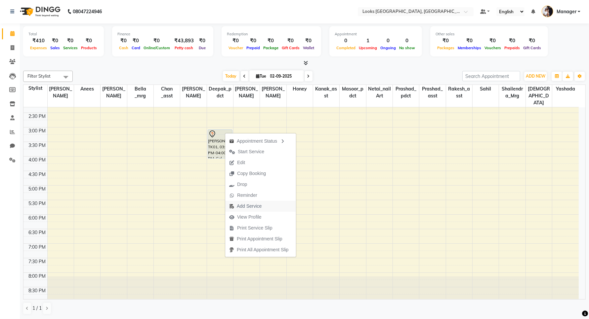
click at [239, 205] on span "Add Service" at bounding box center [249, 206] width 25 height 7
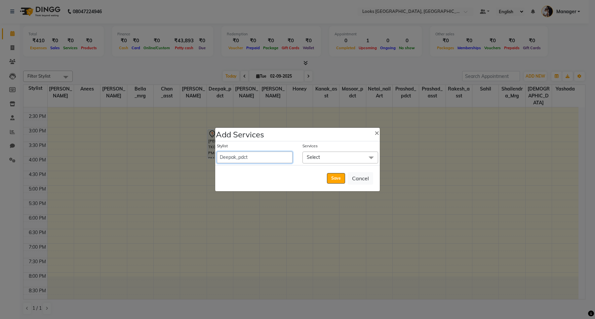
click at [252, 158] on select "[PERSON_NAME] _mrg [PERSON_NAME] _asst [PERSON_NAME] [PERSON_NAME] Manager [PER…" at bounding box center [255, 158] width 76 height 12
select select "90490"
click at [217, 152] on select "[PERSON_NAME] _mrg [PERSON_NAME] _asst [PERSON_NAME] [PERSON_NAME] Manager [PER…" at bounding box center [255, 158] width 76 height 12
select select "960"
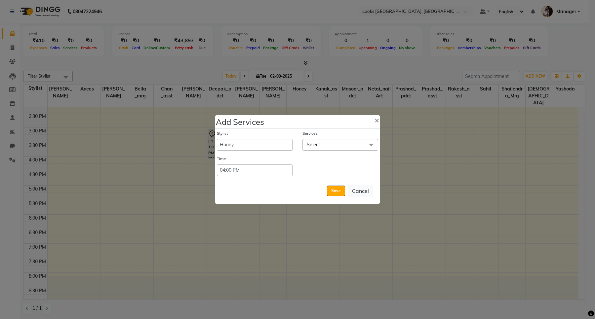
click at [319, 143] on span "Select" at bounding box center [313, 145] width 13 height 6
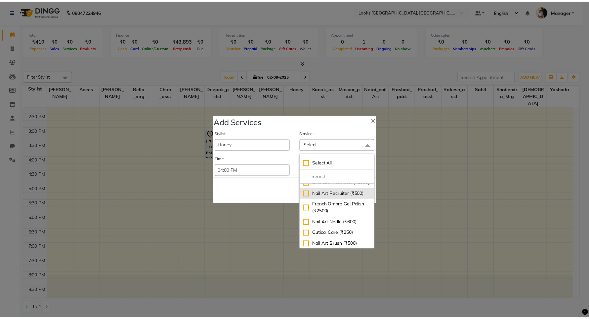
scroll to position [372, 0]
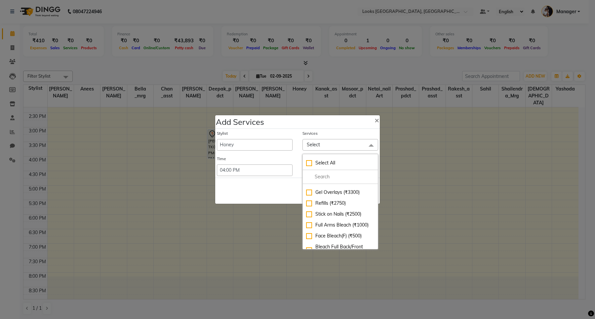
click at [247, 197] on div "Save Cancel" at bounding box center [297, 191] width 165 height 26
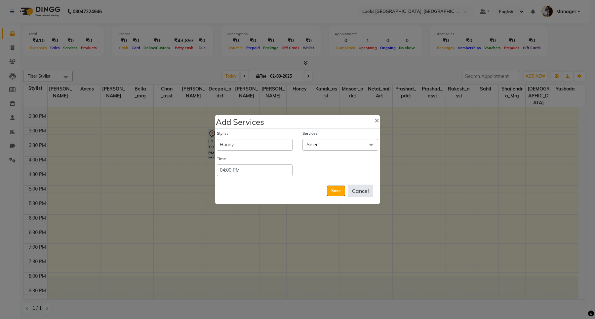
click at [360, 191] on button "Cancel" at bounding box center [360, 191] width 25 height 13
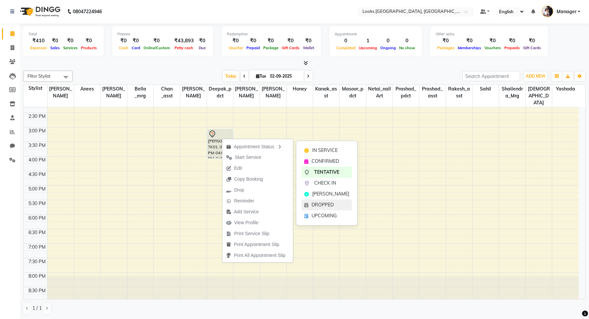
click at [322, 204] on span "DROPPED" at bounding box center [323, 205] width 22 height 7
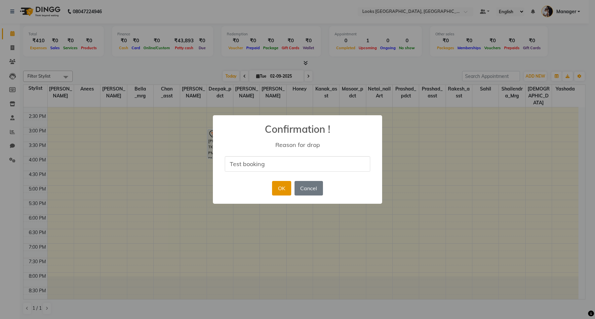
type input "Test booking"
click at [281, 184] on button "OK" at bounding box center [281, 188] width 19 height 15
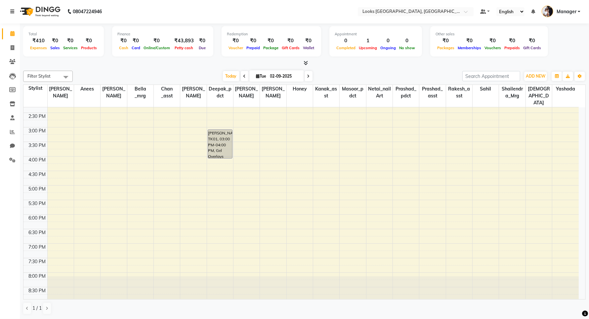
click at [12, 9] on icon at bounding box center [12, 11] width 4 height 5
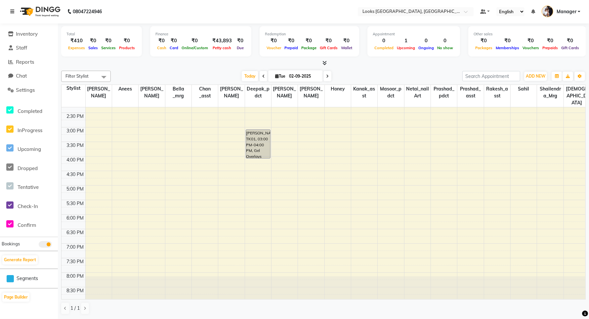
scroll to position [70, 0]
click at [11, 167] on icon at bounding box center [9, 167] width 7 height 8
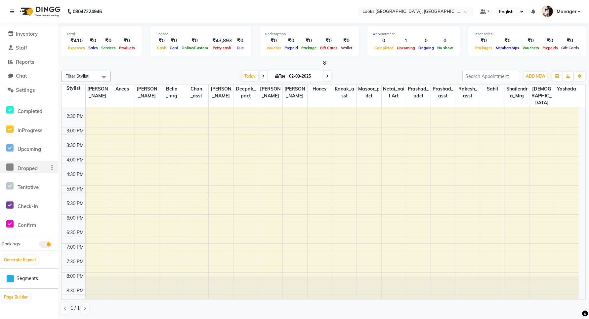
click at [10, 166] on icon at bounding box center [9, 167] width 7 height 8
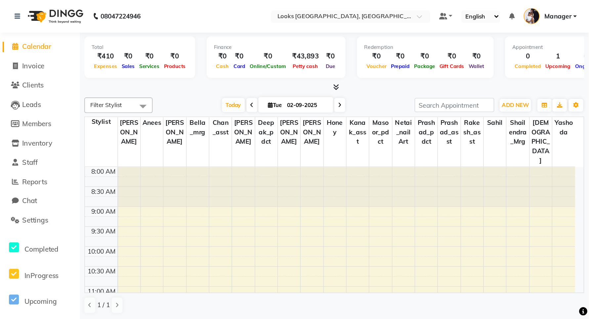
scroll to position [0, 0]
click at [14, 12] on link at bounding box center [13, 12] width 7 height 19
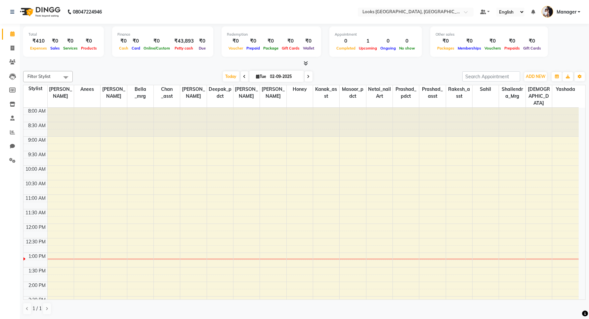
click at [305, 63] on icon at bounding box center [306, 63] width 4 height 5
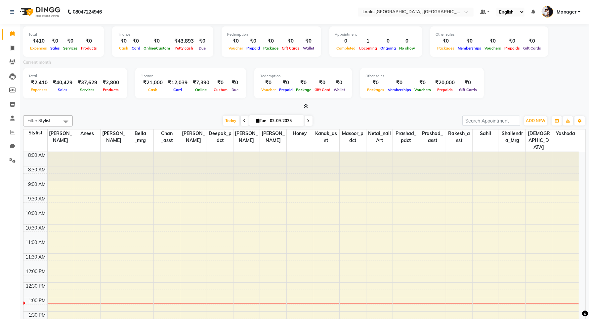
click at [305, 106] on icon at bounding box center [306, 106] width 4 height 5
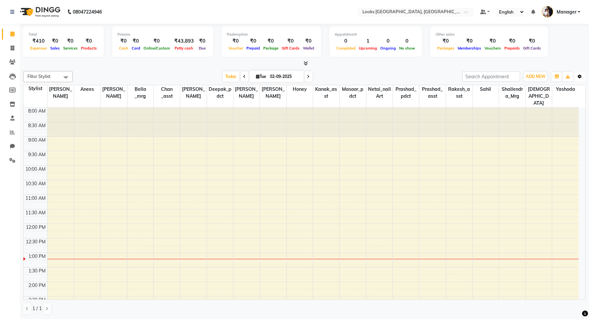
click at [577, 78] on button "Toggle Dropdown" at bounding box center [579, 76] width 11 height 9
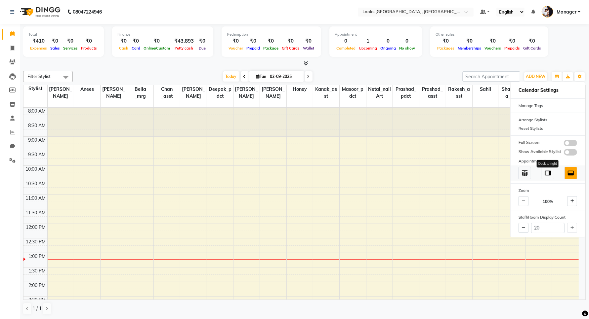
click at [550, 173] on img at bounding box center [547, 173] width 7 height 7
click at [572, 173] on img at bounding box center [570, 173] width 7 height 7
click at [574, 48] on div "Total ₹410 Expenses ₹0 Sales ₹0 Services ₹0 Products Finance ₹0 Cash ₹0 Card ₹0…" at bounding box center [304, 42] width 563 height 32
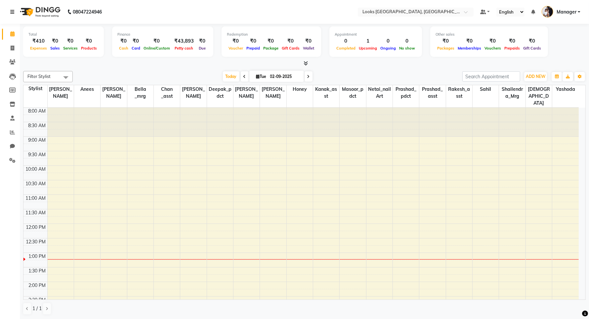
click at [15, 11] on link at bounding box center [13, 12] width 7 height 19
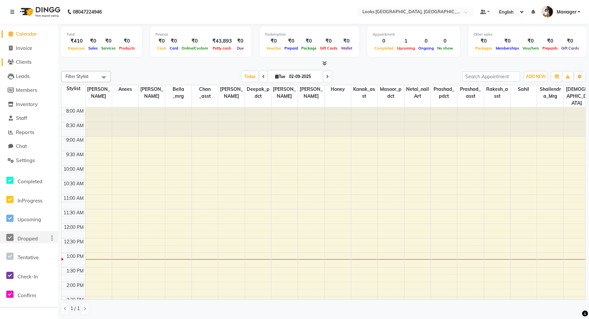
click at [29, 63] on span "Clients" at bounding box center [24, 62] width 16 height 6
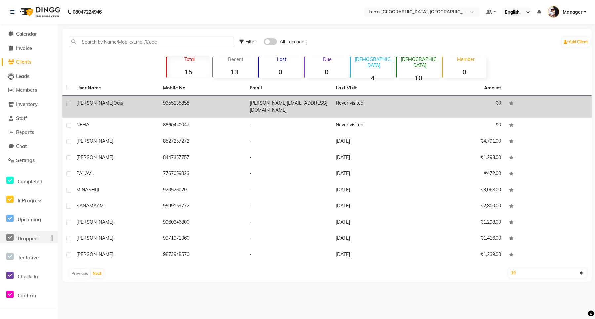
click at [111, 102] on div "[PERSON_NAME]" at bounding box center [115, 103] width 79 height 7
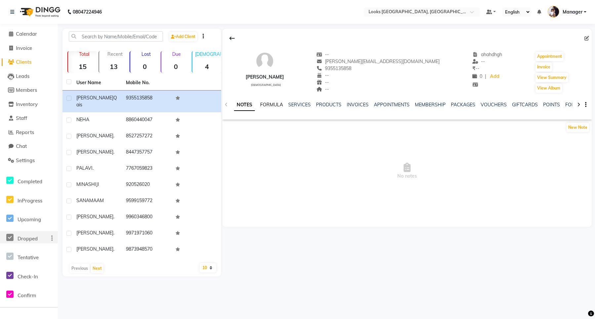
click at [273, 105] on link "FORMULA" at bounding box center [271, 105] width 23 height 6
click at [303, 105] on link "SERVICES" at bounding box center [299, 105] width 22 height 6
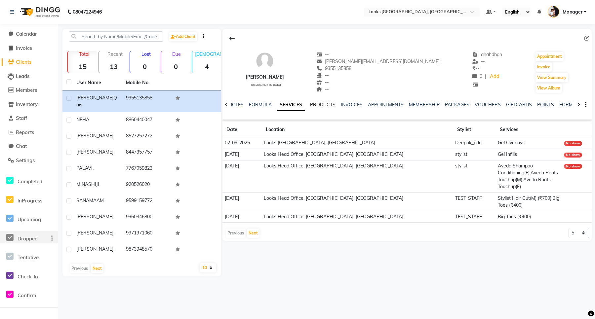
click at [328, 104] on link "PRODUCTS" at bounding box center [322, 105] width 25 height 6
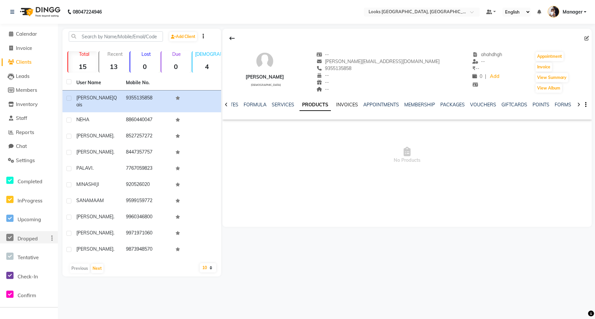
click at [346, 103] on link "INVOICES" at bounding box center [347, 105] width 22 height 6
click at [386, 106] on link "APPOINTMENTS" at bounding box center [376, 105] width 36 height 6
click at [404, 105] on link "MEMBERSHIP" at bounding box center [410, 105] width 31 height 6
click at [440, 105] on link "PACKAGES" at bounding box center [436, 105] width 24 height 6
click at [470, 105] on link "VOUCHERS" at bounding box center [461, 105] width 26 height 6
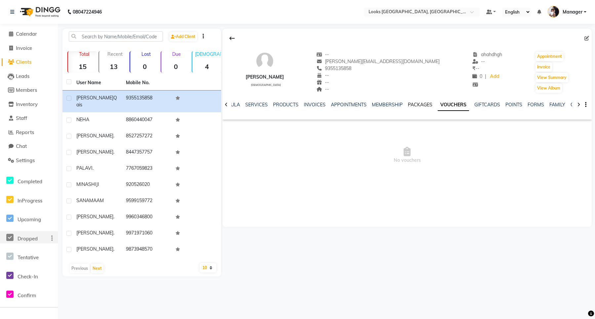
click at [414, 107] on link "PACKAGES" at bounding box center [420, 105] width 24 height 6
click at [458, 105] on link "VOUCHERS" at bounding box center [461, 105] width 26 height 6
click at [458, 105] on link "VOUCHERS" at bounding box center [453, 105] width 31 height 12
click at [579, 105] on icon at bounding box center [578, 105] width 3 height 5
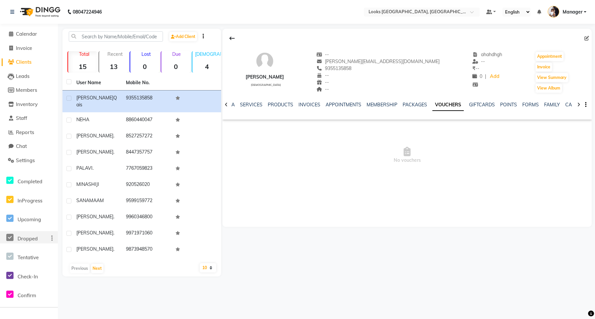
click at [579, 105] on icon at bounding box center [578, 105] width 3 height 5
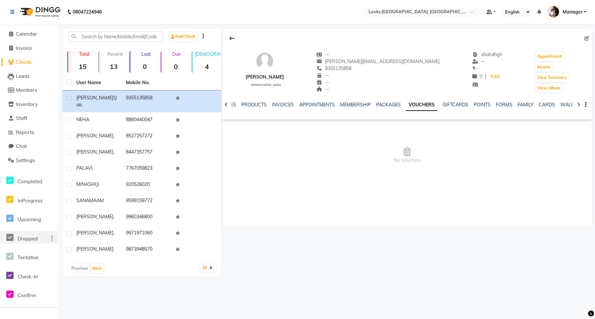
click at [579, 105] on icon at bounding box center [578, 105] width 3 height 5
click at [579, 105] on div "NOTES FORMULA SERVICES PRODUCTS INVOICES APPOINTMENTS MEMBERSHIP PACKAGES VOUCH…" at bounding box center [407, 105] width 369 height 23
click at [537, 102] on link "CARDS" at bounding box center [542, 105] width 16 height 6
click at [424, 104] on link "VOUCHERS" at bounding box center [424, 105] width 26 height 6
click at [424, 104] on ul "NOTES FORMULA SERVICES PRODUCTS INVOICES APPOINTMENTS MEMBERSHIP PACKAGES VOUCH…" at bounding box center [406, 105] width 419 height 7
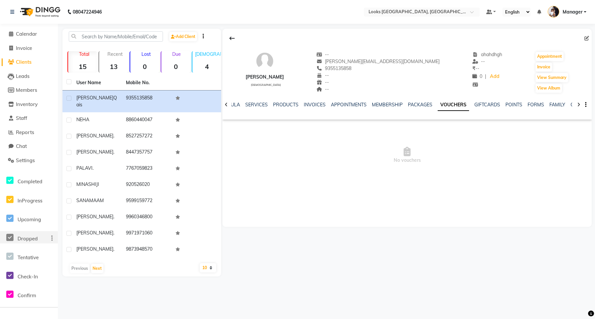
click at [453, 104] on link "VOUCHERS" at bounding box center [453, 105] width 31 height 12
click at [452, 104] on link "VOUCHERS" at bounding box center [453, 105] width 31 height 12
click at [451, 105] on link "VOUCHERS" at bounding box center [453, 105] width 31 height 12
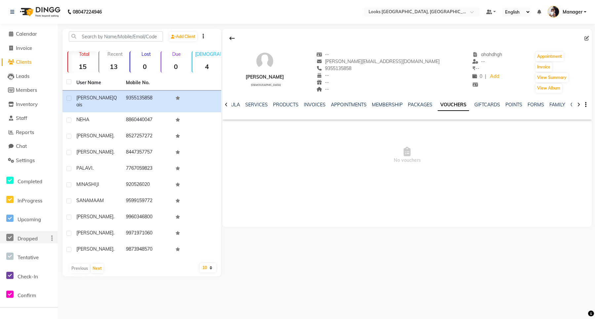
click at [449, 105] on link "VOUCHERS" at bounding box center [453, 105] width 31 height 12
click at [449, 106] on link "VOUCHERS" at bounding box center [453, 105] width 31 height 12
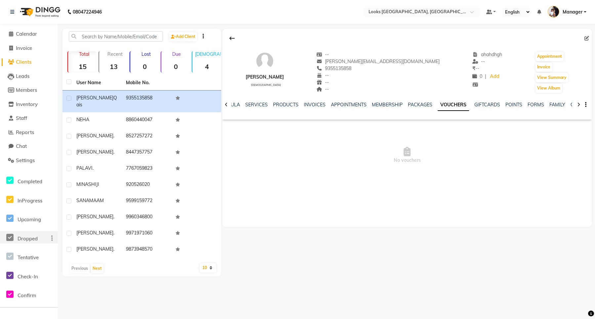
click at [449, 106] on link "VOUCHERS" at bounding box center [453, 105] width 31 height 12
click at [228, 107] on icon at bounding box center [226, 105] width 3 height 5
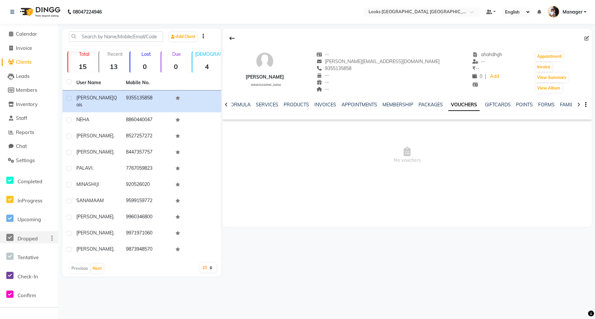
click at [22, 62] on span "Clients" at bounding box center [24, 62] width 16 height 6
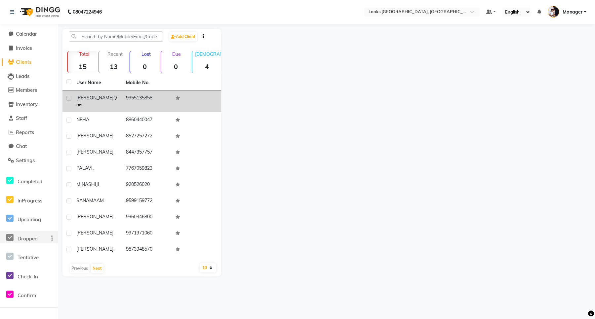
click at [103, 101] on div "[PERSON_NAME]" at bounding box center [97, 102] width 42 height 14
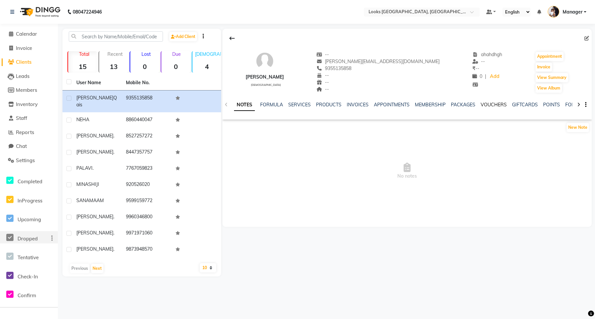
click at [496, 106] on link "VOUCHERS" at bounding box center [494, 105] width 26 height 6
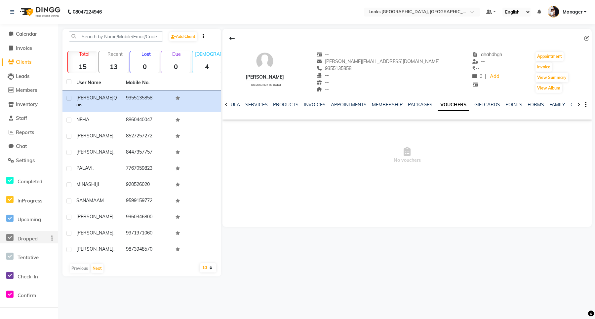
click at [580, 105] on div at bounding box center [579, 104] width 8 height 13
click at [566, 106] on link "CARDS" at bounding box center [573, 105] width 16 height 6
click at [580, 104] on icon at bounding box center [578, 105] width 3 height 5
click at [580, 104] on div "NOTES FORMULA SERVICES PRODUCTS INVOICES APPOINTMENTS MEMBERSHIP PACKAGES VOUCH…" at bounding box center [407, 105] width 369 height 23
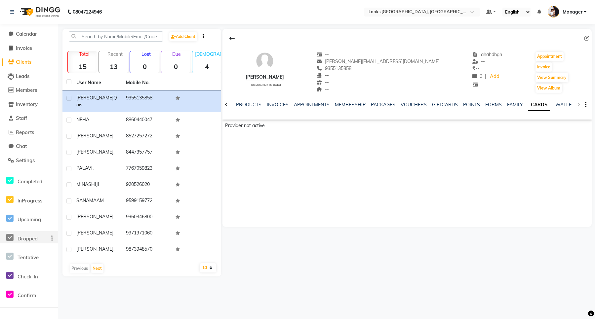
click at [580, 104] on div "NOTES FORMULA SERVICES PRODUCTS INVOICES APPOINTMENTS MEMBERSHIP PACKAGES VOUCH…" at bounding box center [407, 105] width 369 height 23
click at [578, 107] on div "NOTES FORMULA SERVICES PRODUCTS INVOICES APPOINTMENTS MEMBERSHIP PACKAGES VOUCH…" at bounding box center [407, 105] width 369 height 23
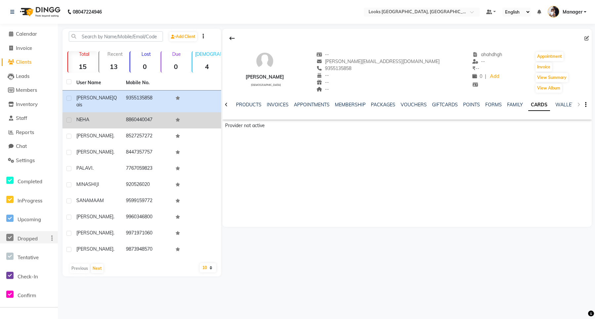
click at [97, 116] on div "NEHA" at bounding box center [97, 119] width 42 height 7
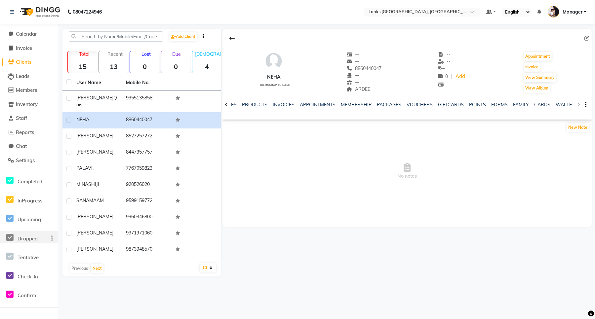
click at [26, 62] on span "Clients" at bounding box center [24, 62] width 16 height 6
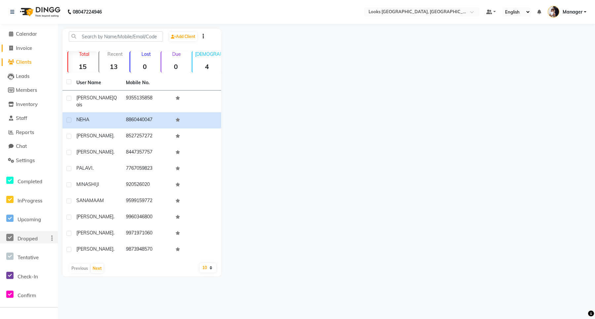
click at [24, 50] on span "Invoice" at bounding box center [24, 48] width 16 height 6
select select "service"
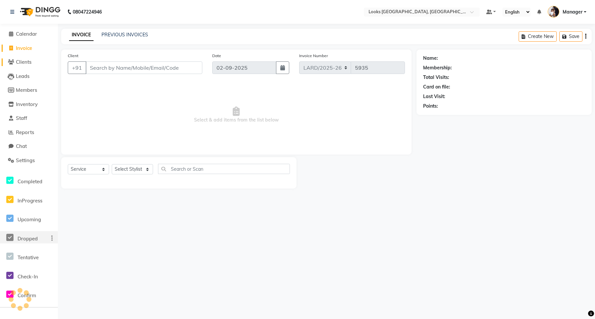
click at [25, 63] on span "Clients" at bounding box center [24, 62] width 16 height 6
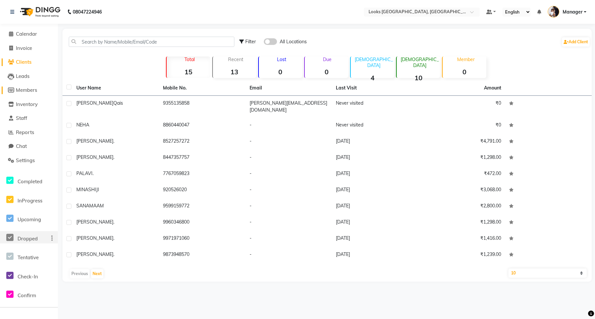
click at [29, 90] on span "Members" at bounding box center [26, 90] width 21 height 6
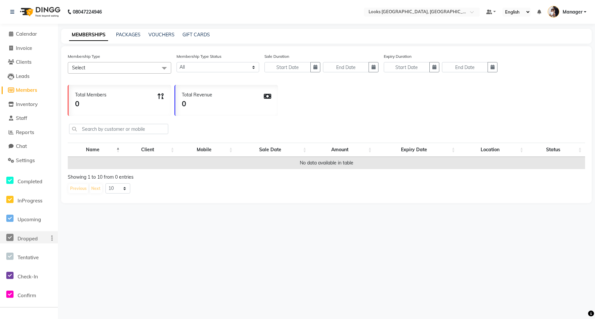
click at [151, 67] on span "Select" at bounding box center [120, 68] width 104 height 12
click at [125, 83] on h5 "No data available" at bounding box center [119, 85] width 96 height 8
click at [181, 67] on select "Active Expired All" at bounding box center [218, 67] width 83 height 10
select select "true"
click at [177, 62] on select "Active Expired All" at bounding box center [218, 67] width 83 height 10
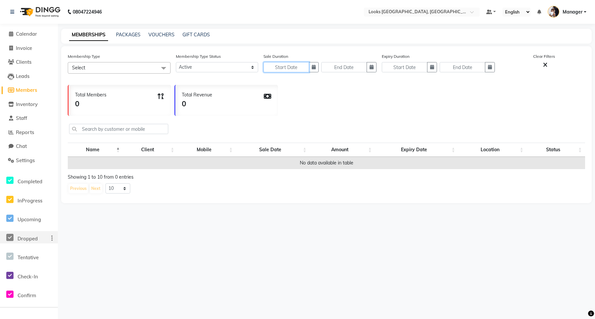
click at [290, 69] on input "text" at bounding box center [287, 67] width 46 height 10
select select "9"
select select "2025"
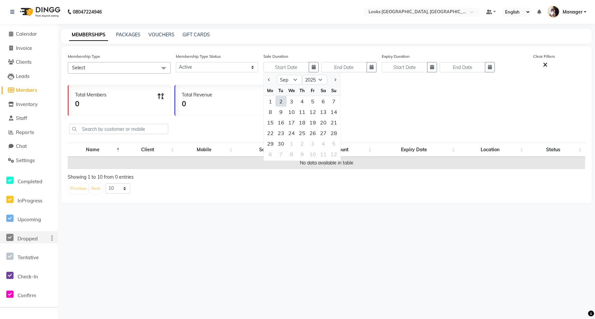
click at [240, 106] on div "Total Revenue 0" at bounding box center [226, 100] width 103 height 31
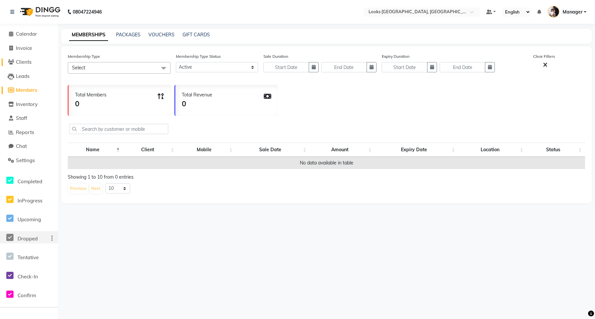
click at [25, 64] on span "Clients" at bounding box center [24, 62] width 16 height 6
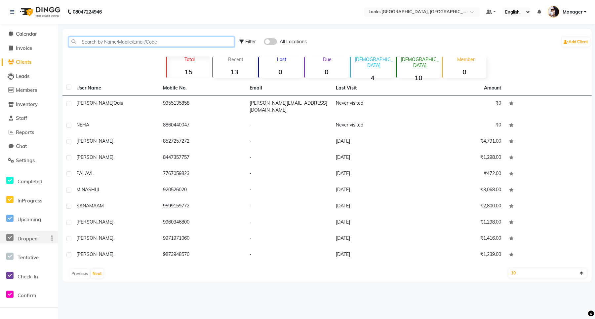
click at [112, 37] on input "text" at bounding box center [152, 42] width 166 height 10
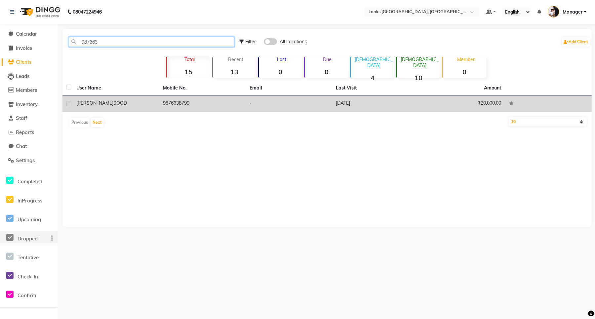
type input "987663"
click at [158, 104] on td "[PERSON_NAME]" at bounding box center [115, 104] width 87 height 16
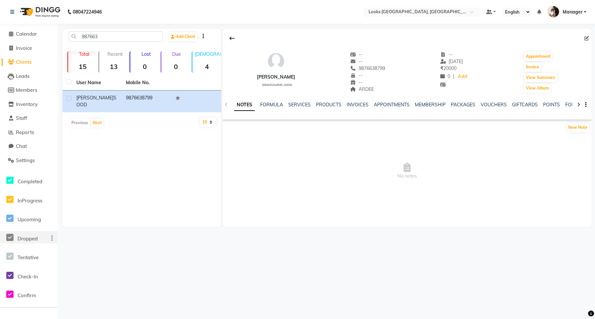
click at [490, 100] on div "NOTES FORMULA SERVICES PRODUCTS INVOICES APPOINTMENTS MEMBERSHIP PACKAGES VOUCH…" at bounding box center [407, 105] width 369 height 23
click at [489, 105] on link "VOUCHERS" at bounding box center [494, 105] width 26 height 6
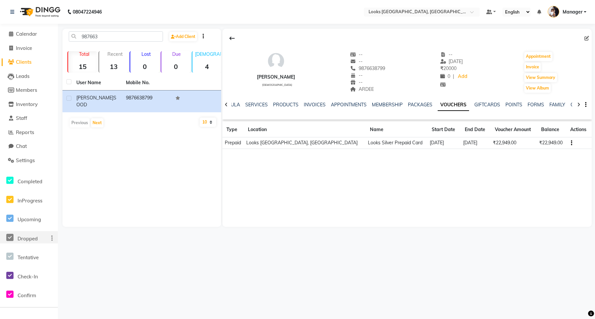
click at [569, 145] on button "button" at bounding box center [570, 143] width 4 height 7
drag, startPoint x: 356, startPoint y: 199, endPoint x: 165, endPoint y: 158, distance: 195.6
click at [350, 199] on div "[PERSON_NAME] [DEMOGRAPHIC_DATA] -- -- 9876638799 -- -- ARDEE -- [DATE] ₹ 20000…" at bounding box center [407, 128] width 369 height 198
click at [27, 90] on span "Members" at bounding box center [26, 90] width 21 height 6
select select
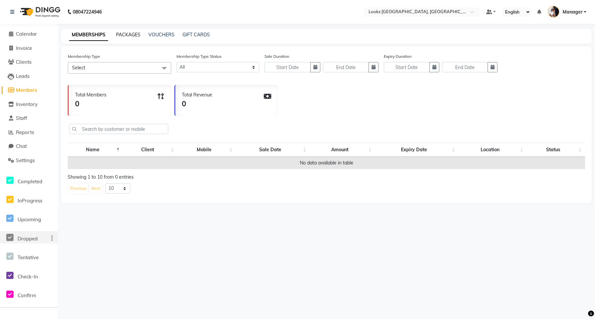
click at [126, 34] on link "PACKAGES" at bounding box center [128, 35] width 24 height 6
select select
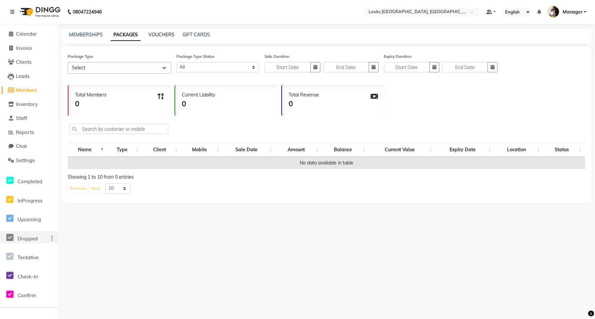
click at [165, 35] on link "VOUCHERS" at bounding box center [161, 35] width 26 height 6
select select
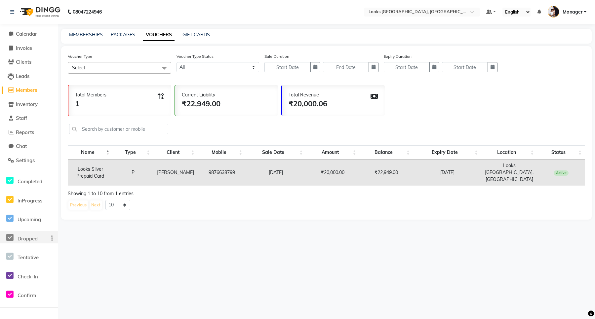
click at [119, 100] on div "Total Members 1" at bounding box center [119, 100] width 103 height 31
click at [22, 87] on link "Members" at bounding box center [29, 91] width 55 height 8
select select
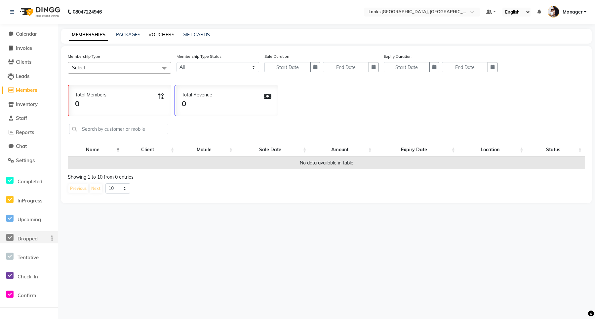
click at [163, 33] on link "VOUCHERS" at bounding box center [161, 35] width 26 height 6
select select
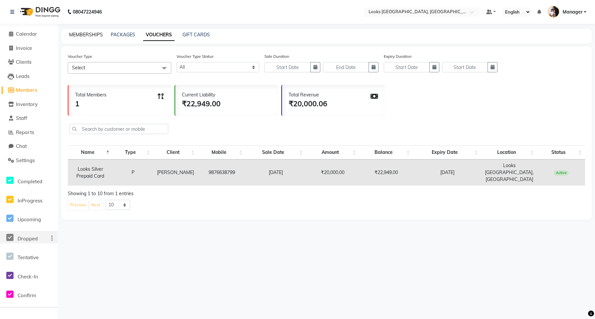
click at [83, 33] on link "MEMBERSHIPS" at bounding box center [86, 35] width 34 height 6
select select
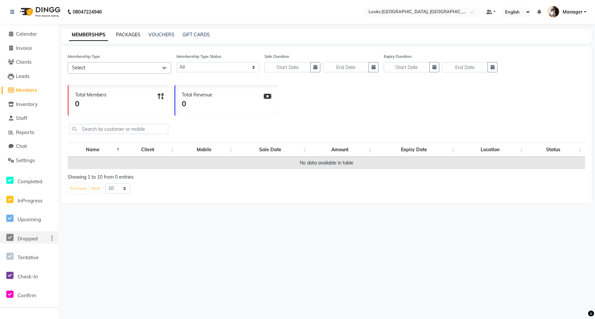
click at [127, 33] on link "PACKAGES" at bounding box center [128, 35] width 24 height 6
select select
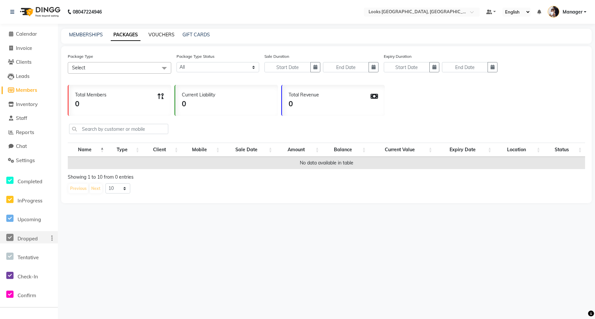
click at [157, 35] on link "VOUCHERS" at bounding box center [161, 35] width 26 height 6
select select
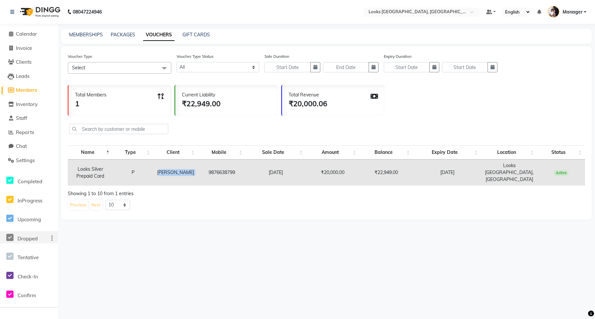
drag, startPoint x: 162, startPoint y: 170, endPoint x: 199, endPoint y: 170, distance: 36.4
click at [199, 170] on tr "Looks Silver Prepaid Card P [PERSON_NAME] 9876638799 [DATE] ₹20,000.00 ₹22,949.…" at bounding box center [327, 173] width 518 height 26
click at [202, 99] on div "₹22,949.00" at bounding box center [201, 104] width 39 height 11
click at [190, 103] on div "₹22,949.00" at bounding box center [201, 104] width 39 height 11
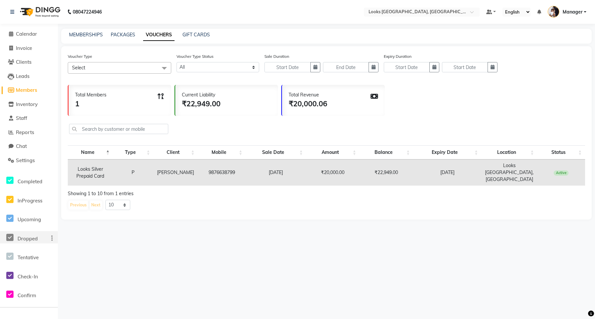
click at [287, 95] on div "Total Revenue ₹20,000.06" at bounding box center [333, 100] width 103 height 31
click at [25, 87] on link "Members" at bounding box center [29, 91] width 55 height 8
select select
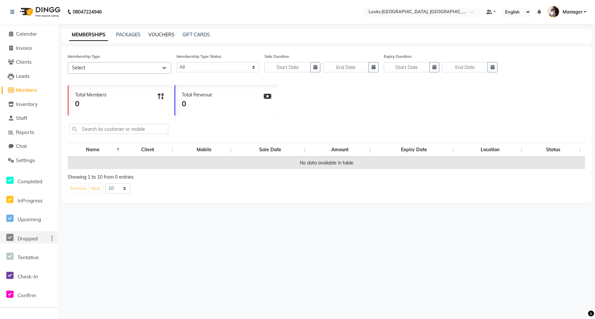
click at [165, 35] on link "VOUCHERS" at bounding box center [161, 35] width 26 height 6
select select
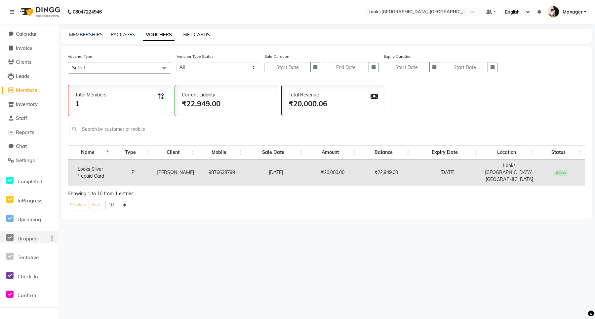
click at [197, 35] on link "GIFT CARDS" at bounding box center [196, 35] width 27 height 6
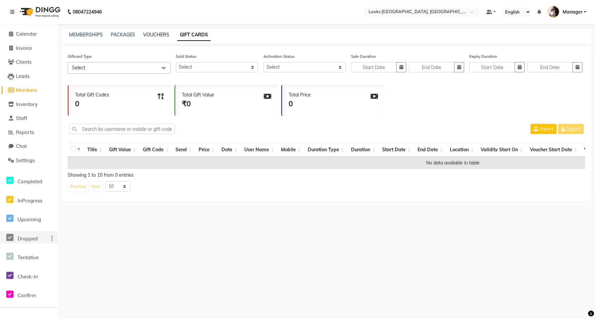
click at [156, 33] on link "VOUCHERS" at bounding box center [156, 35] width 26 height 6
select select
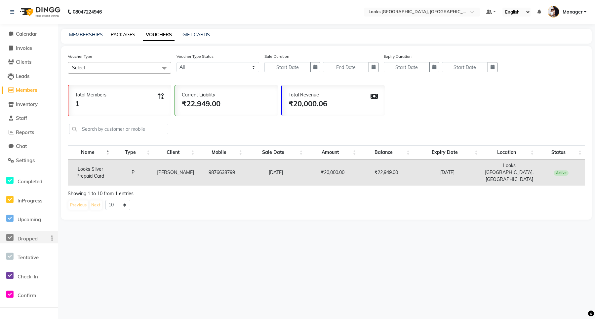
click at [132, 35] on link "PACKAGES" at bounding box center [123, 35] width 24 height 6
select select
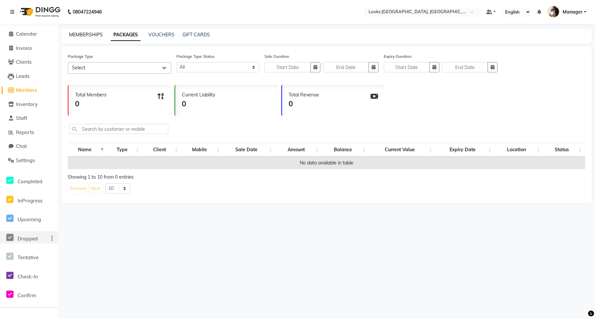
click at [98, 35] on link "MEMBERSHIPS" at bounding box center [86, 35] width 34 height 6
select select
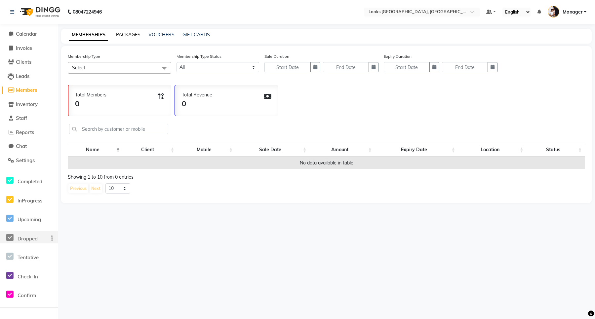
click at [122, 35] on link "PACKAGES" at bounding box center [128, 35] width 24 height 6
select select
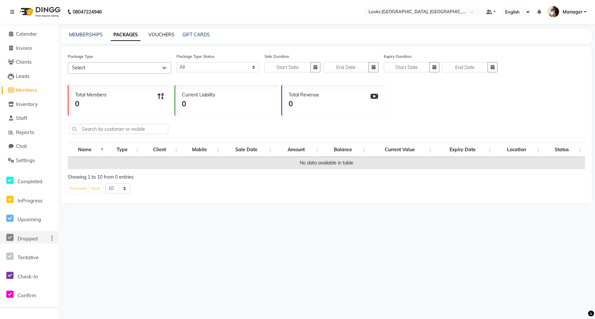
click at [160, 32] on link "VOUCHERS" at bounding box center [161, 35] width 26 height 6
select select
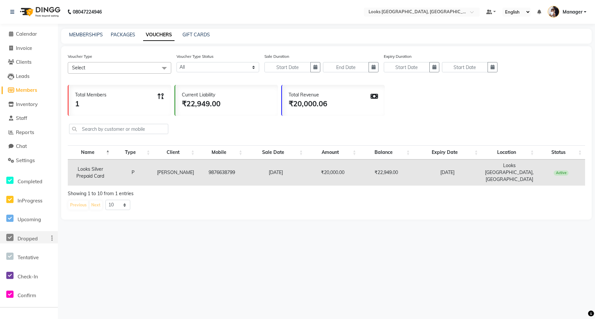
click at [28, 92] on span "Members" at bounding box center [26, 90] width 21 height 6
select select
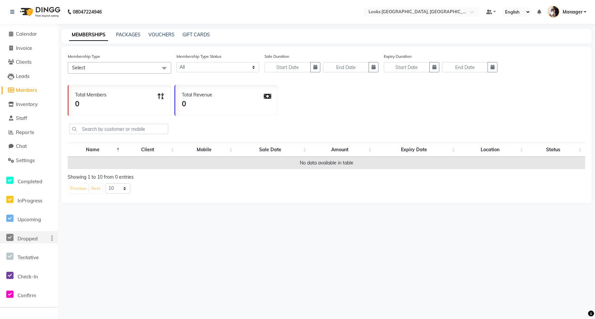
click at [28, 90] on span "Members" at bounding box center [26, 90] width 21 height 6
click at [164, 35] on link "VOUCHERS" at bounding box center [161, 35] width 26 height 6
select select
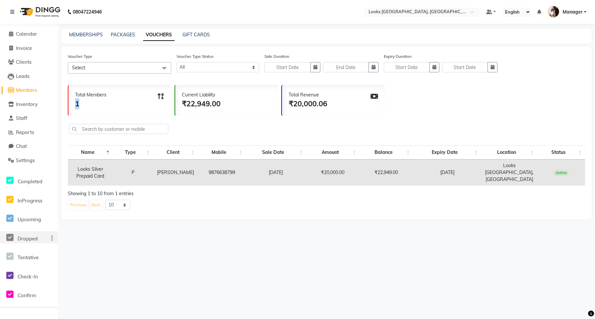
click at [75, 104] on div "1" at bounding box center [90, 104] width 31 height 11
drag, startPoint x: 174, startPoint y: 95, endPoint x: 174, endPoint y: 81, distance: 13.9
click at [174, 82] on div "Total Members 1 Current Liability ₹22,949.00 Total Revenue ₹20,000.06" at bounding box center [327, 99] width 518 height 34
drag, startPoint x: 76, startPoint y: 104, endPoint x: 73, endPoint y: 99, distance: 5.8
click at [73, 99] on div "Total Members 1" at bounding box center [119, 100] width 103 height 31
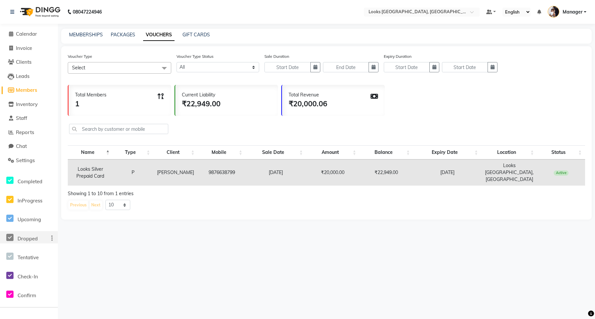
drag, startPoint x: 126, startPoint y: 116, endPoint x: 129, endPoint y: 116, distance: 3.3
click at [126, 116] on div "Voucher Type Select Select All Looks Silver Prepaid Card Looks Black Prepaid Ca…" at bounding box center [326, 133] width 531 height 174
click at [21, 134] on span "Reports" at bounding box center [25, 132] width 18 height 6
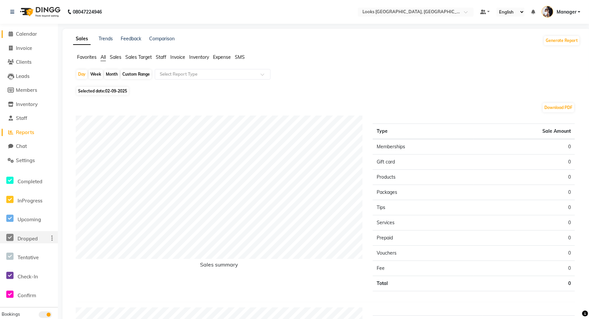
click at [28, 32] on span "Calendar" at bounding box center [26, 34] width 21 height 6
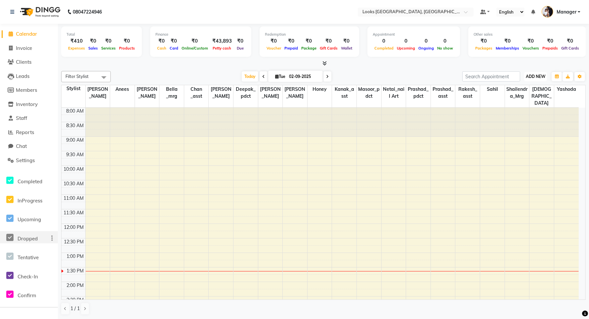
click at [538, 75] on span "ADD NEW" at bounding box center [536, 76] width 20 height 5
click at [520, 105] on link "Add Expense" at bounding box center [520, 106] width 52 height 9
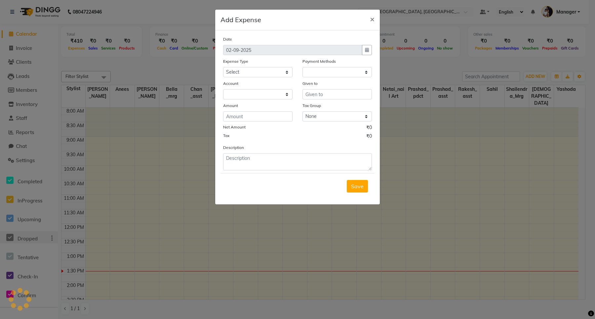
select select "1"
select select "8111"
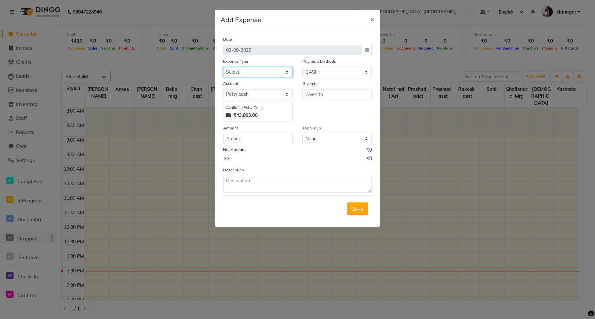
click at [283, 71] on select "Select Bank Deposit Blinkit Cash Handover CLIENT Client ordered food Client Ref…" at bounding box center [257, 72] width 69 height 10
select select "23704"
click at [223, 67] on select "Select Bank Deposit Blinkit Cash Handover CLIENT Client ordered food Client Ref…" at bounding box center [257, 72] width 69 height 10
click at [310, 95] on input "text" at bounding box center [337, 94] width 69 height 10
type input "counter"
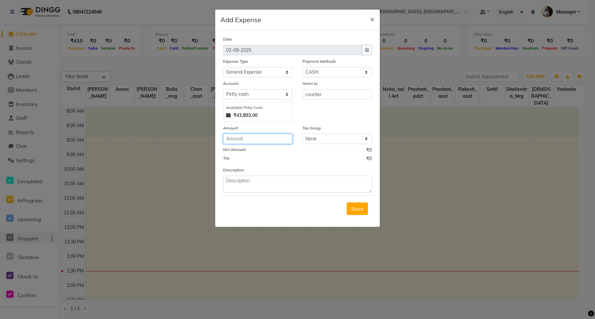
click at [256, 137] on input "number" at bounding box center [257, 139] width 69 height 10
type input "1380"
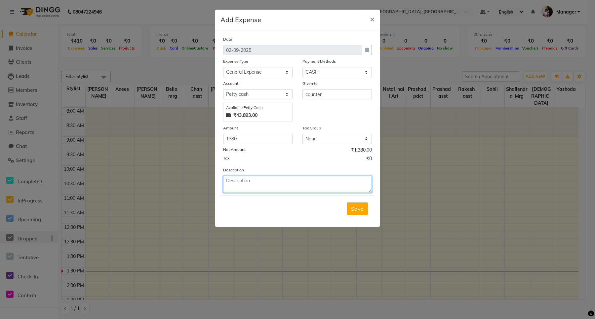
click at [256, 187] on textarea at bounding box center [297, 184] width 149 height 17
type textarea "[PERSON_NAME] water bottle 250ml."
click at [352, 211] on span "Save" at bounding box center [357, 209] width 13 height 7
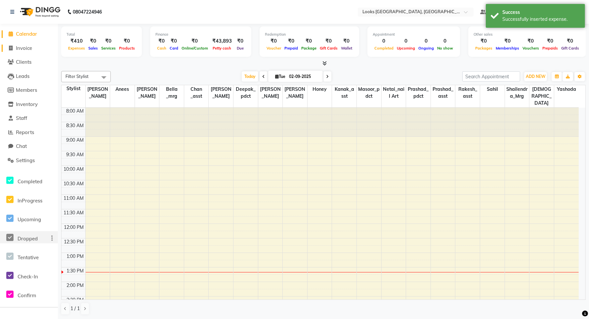
click at [27, 47] on span "Invoice" at bounding box center [24, 48] width 16 height 6
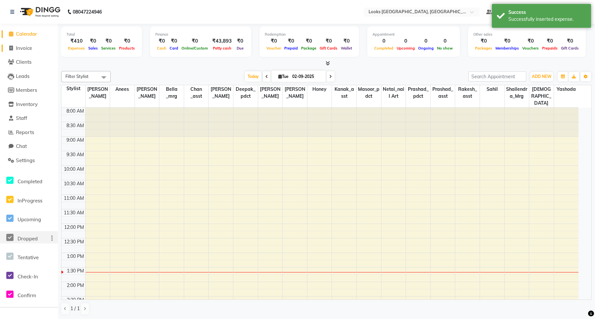
select select "service"
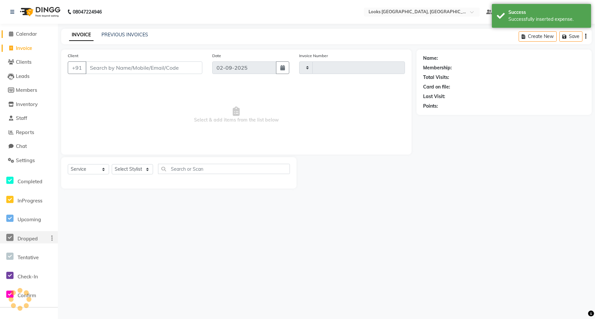
type input "5935"
select select "8941"
click at [27, 31] on span "Calendar" at bounding box center [26, 34] width 21 height 6
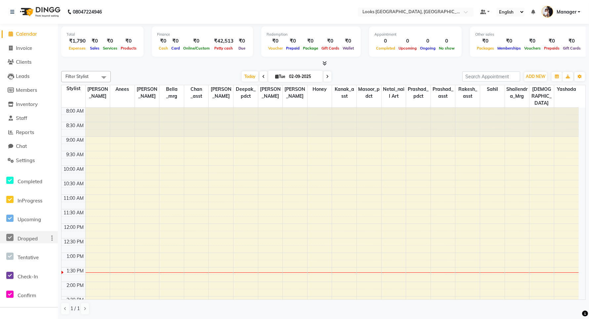
click at [325, 62] on icon at bounding box center [325, 63] width 4 height 5
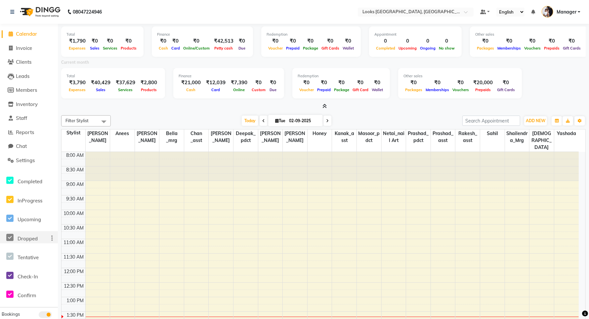
click at [325, 109] on span at bounding box center [323, 106] width 7 height 7
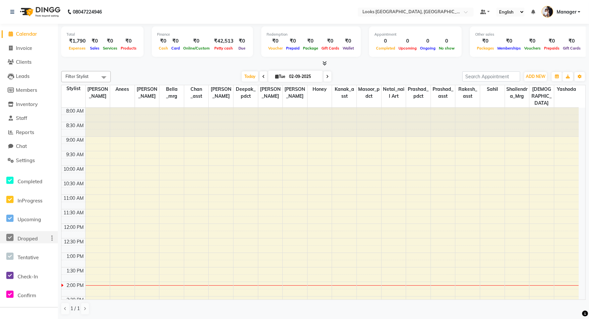
click at [323, 63] on icon at bounding box center [325, 63] width 4 height 5
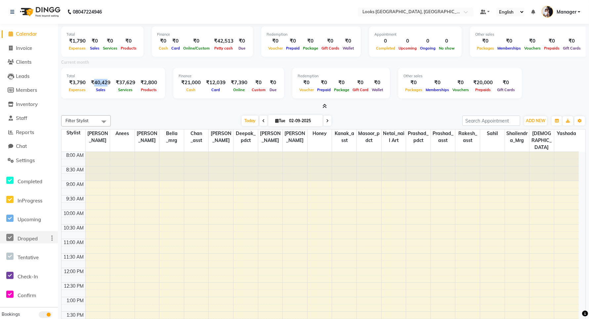
drag, startPoint x: 93, startPoint y: 80, endPoint x: 106, endPoint y: 80, distance: 12.9
click at [106, 80] on div "₹40,429" at bounding box center [100, 83] width 25 height 8
drag, startPoint x: 470, startPoint y: 82, endPoint x: 486, endPoint y: 81, distance: 16.2
click at [486, 81] on div "₹20,000" at bounding box center [483, 83] width 25 height 8
